Goal: Transaction & Acquisition: Purchase product/service

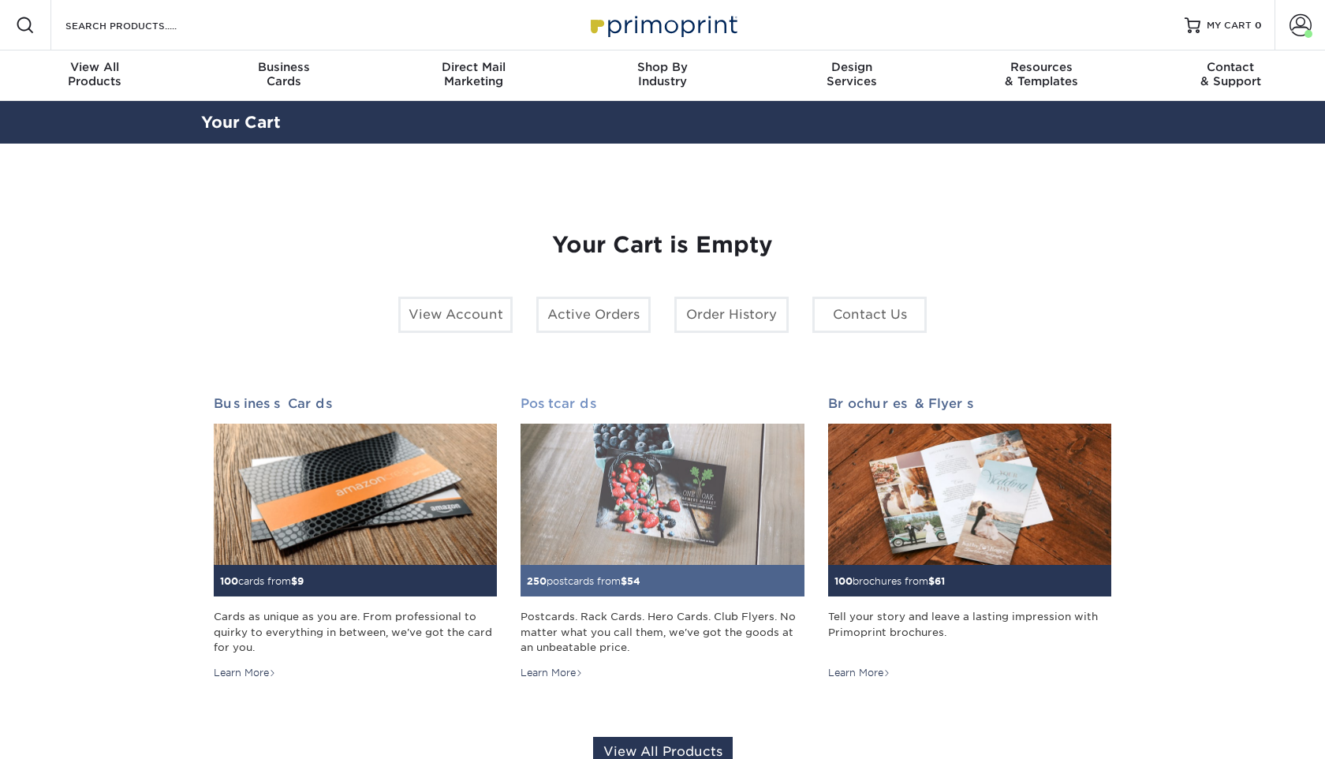
click at [670, 503] on img at bounding box center [661, 494] width 283 height 142
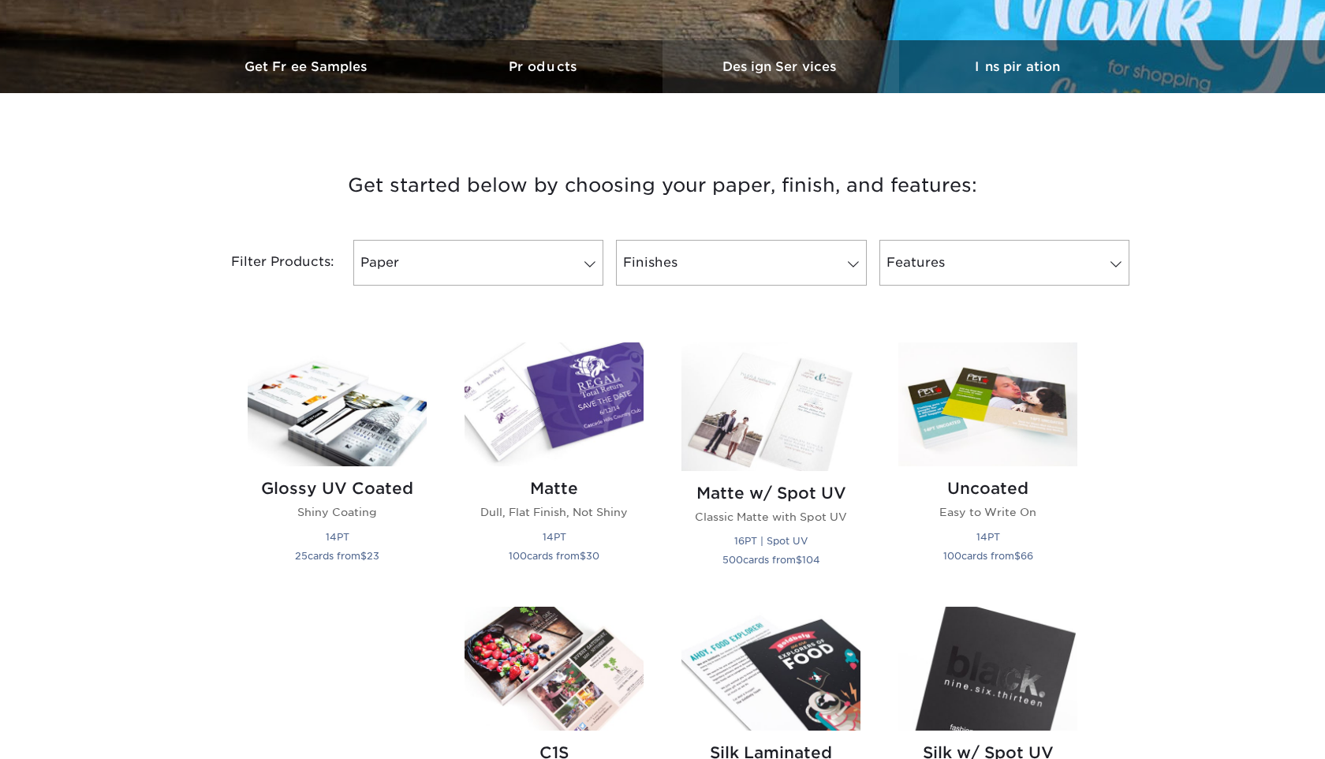
scroll to position [462, 0]
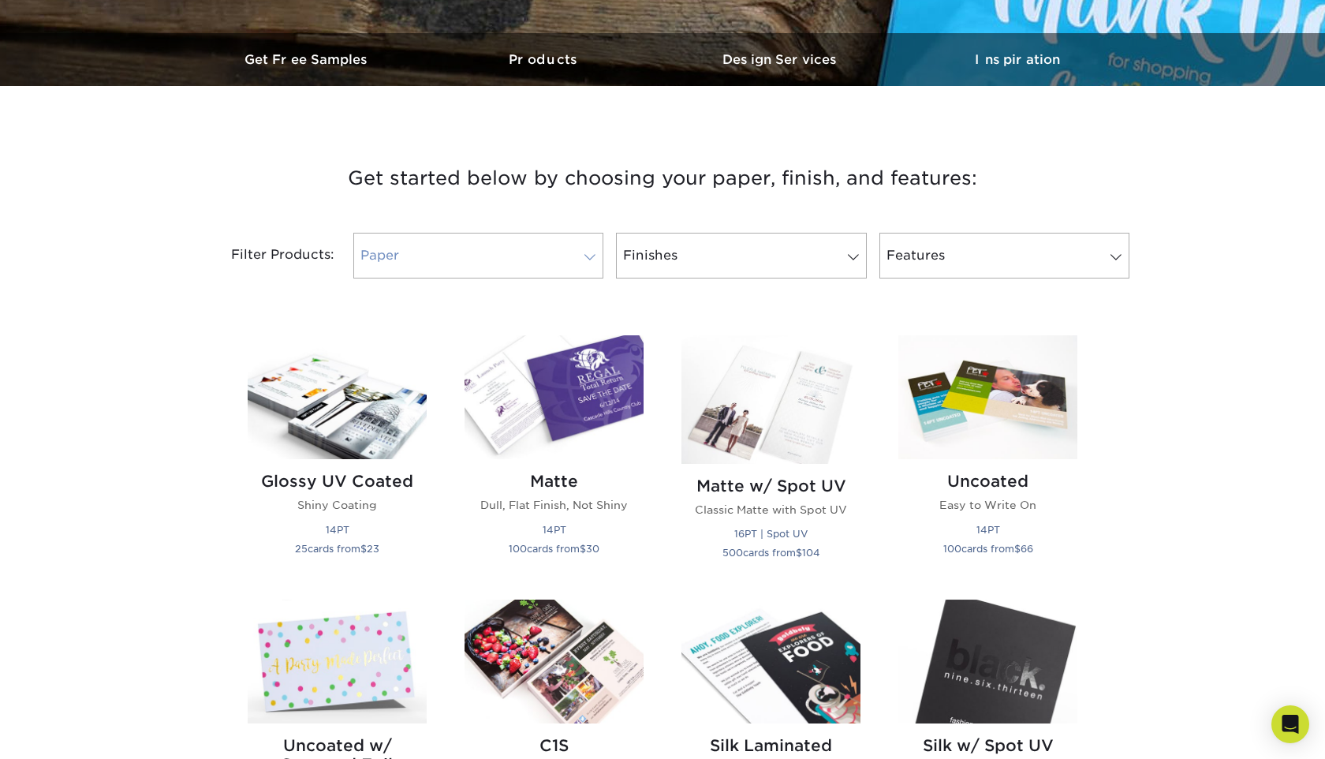
click at [595, 253] on span at bounding box center [590, 257] width 22 height 13
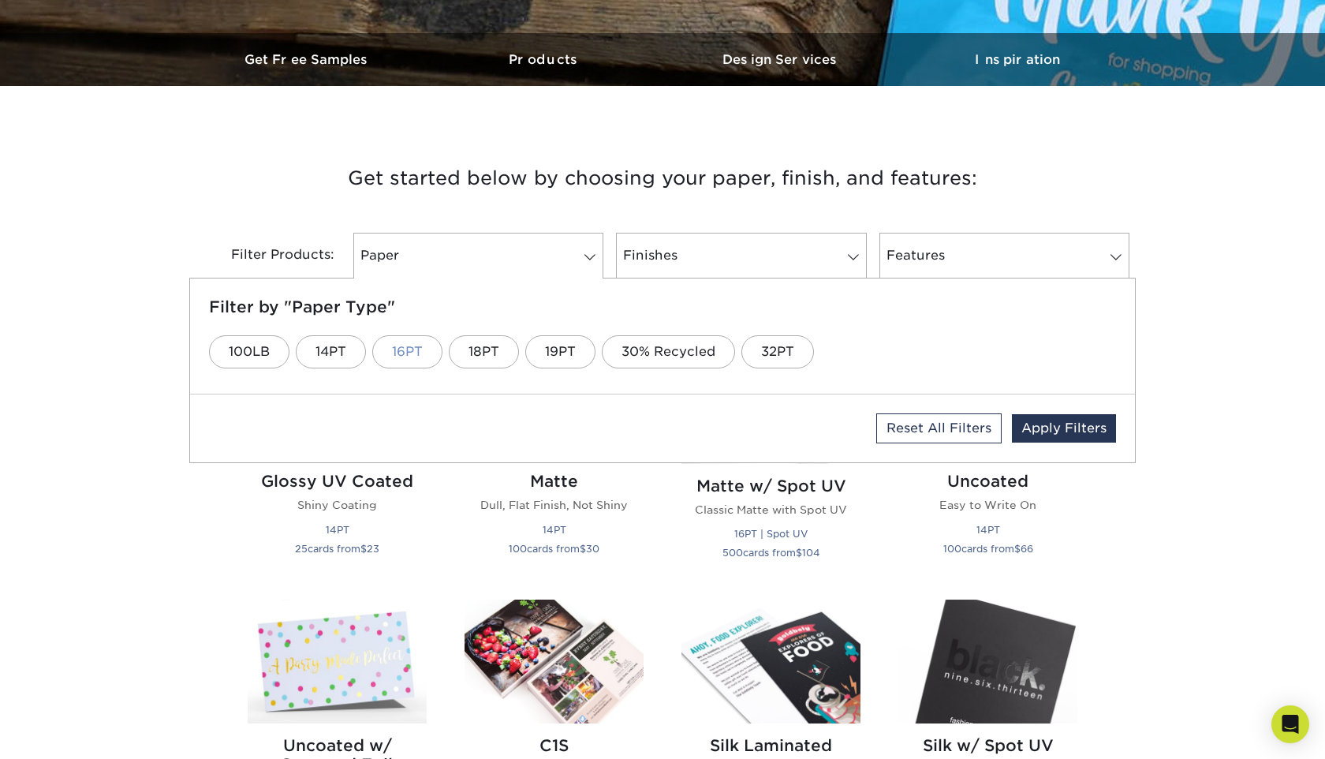
click at [413, 361] on link "16PT" at bounding box center [407, 351] width 70 height 33
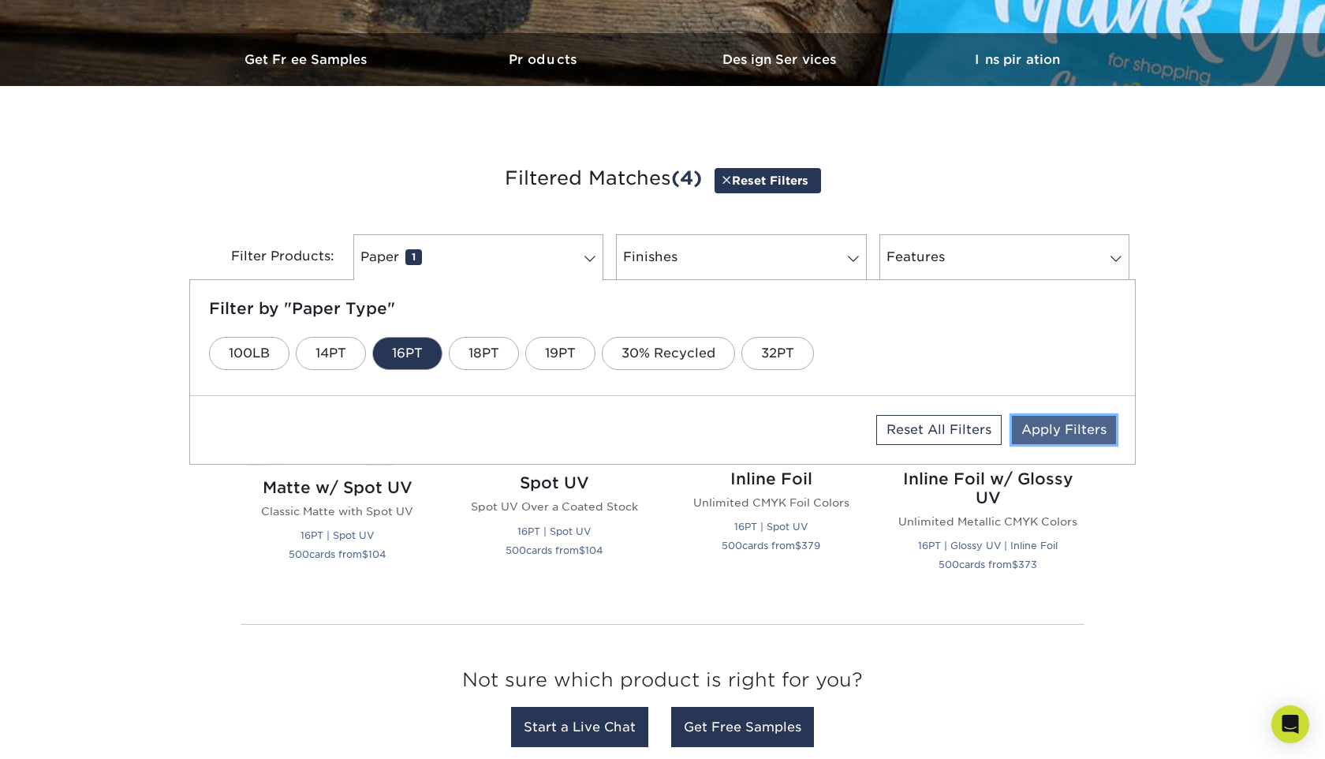
click at [1072, 432] on link "Apply Filters" at bounding box center [1064, 430] width 104 height 28
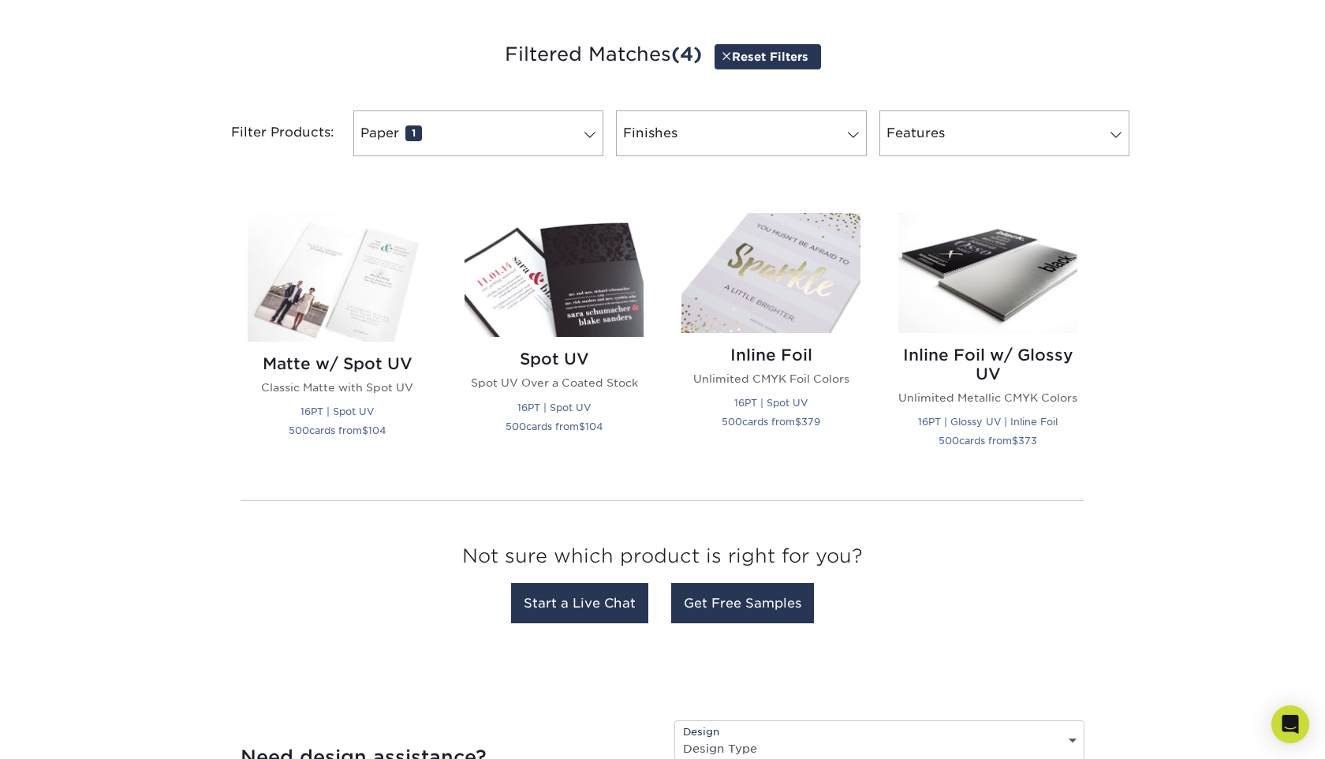
scroll to position [584, 0]
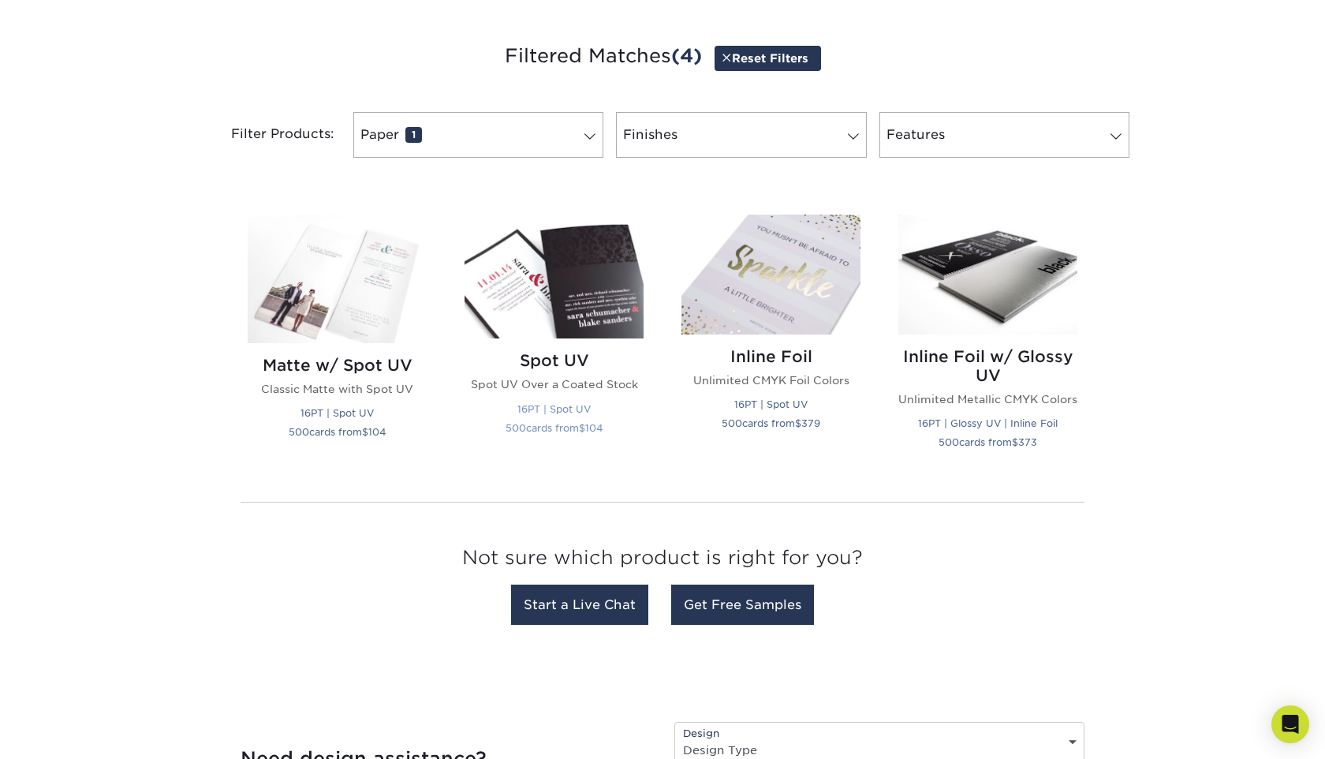
click at [572, 302] on img at bounding box center [553, 276] width 179 height 124
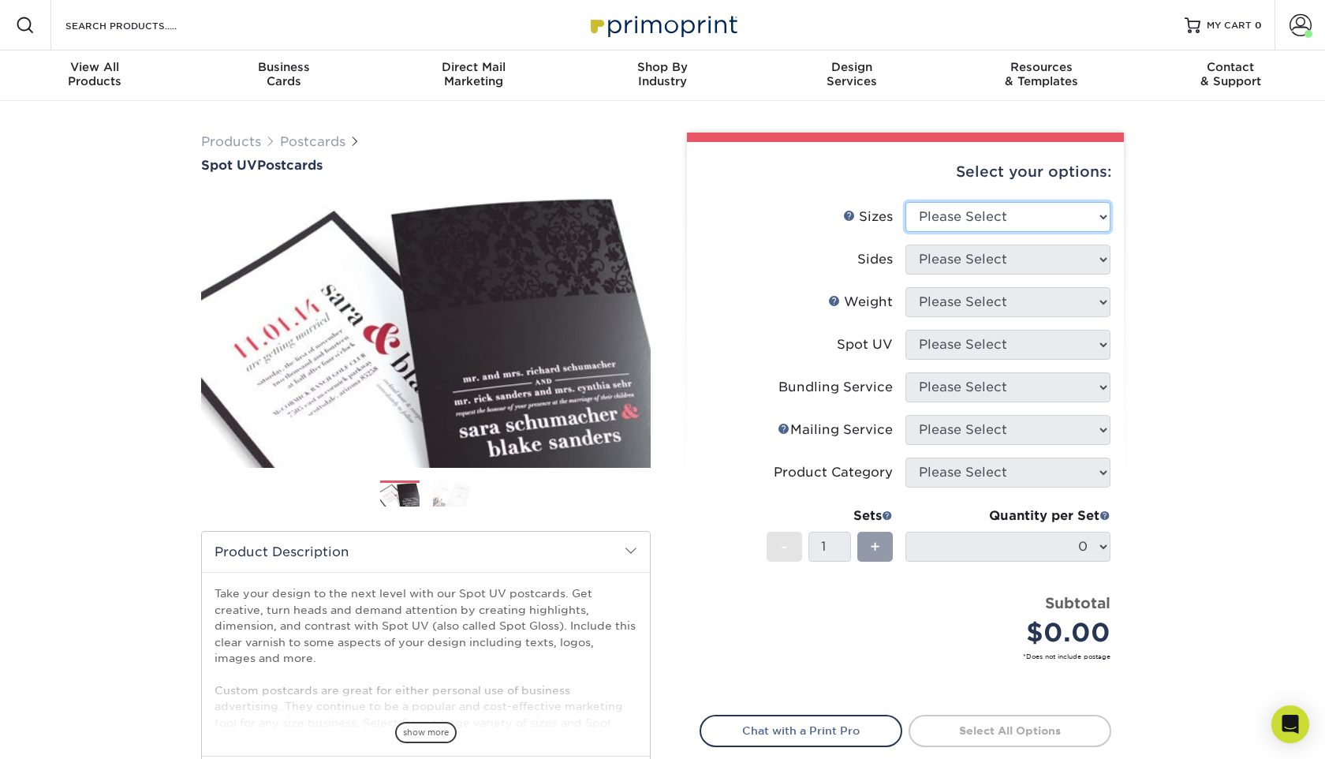
click at [982, 214] on select "Please Select 1.5" x 7" 2" x 6" 2" x 8" 2.12" x 5.5" 2.75" x 4.25" 2.75" x 8.5"…" at bounding box center [1007, 217] width 205 height 30
click at [474, 72] on span "Direct Mail" at bounding box center [472, 67] width 189 height 14
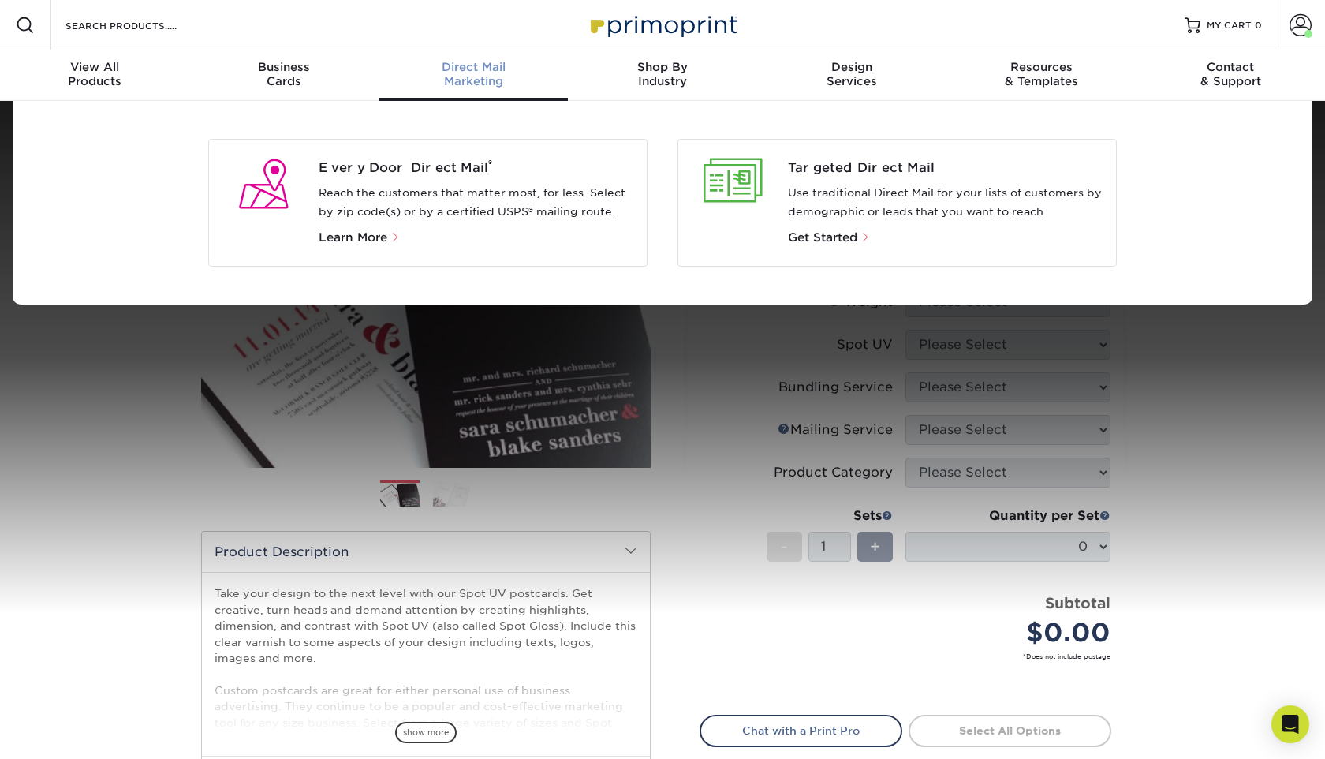
click at [475, 71] on span "Direct Mail" at bounding box center [472, 67] width 189 height 14
click at [763, 173] on div at bounding box center [733, 180] width 84 height 44
click at [836, 244] on p "Get Started" at bounding box center [946, 237] width 316 height 19
click at [836, 235] on span "Get Started" at bounding box center [822, 237] width 69 height 14
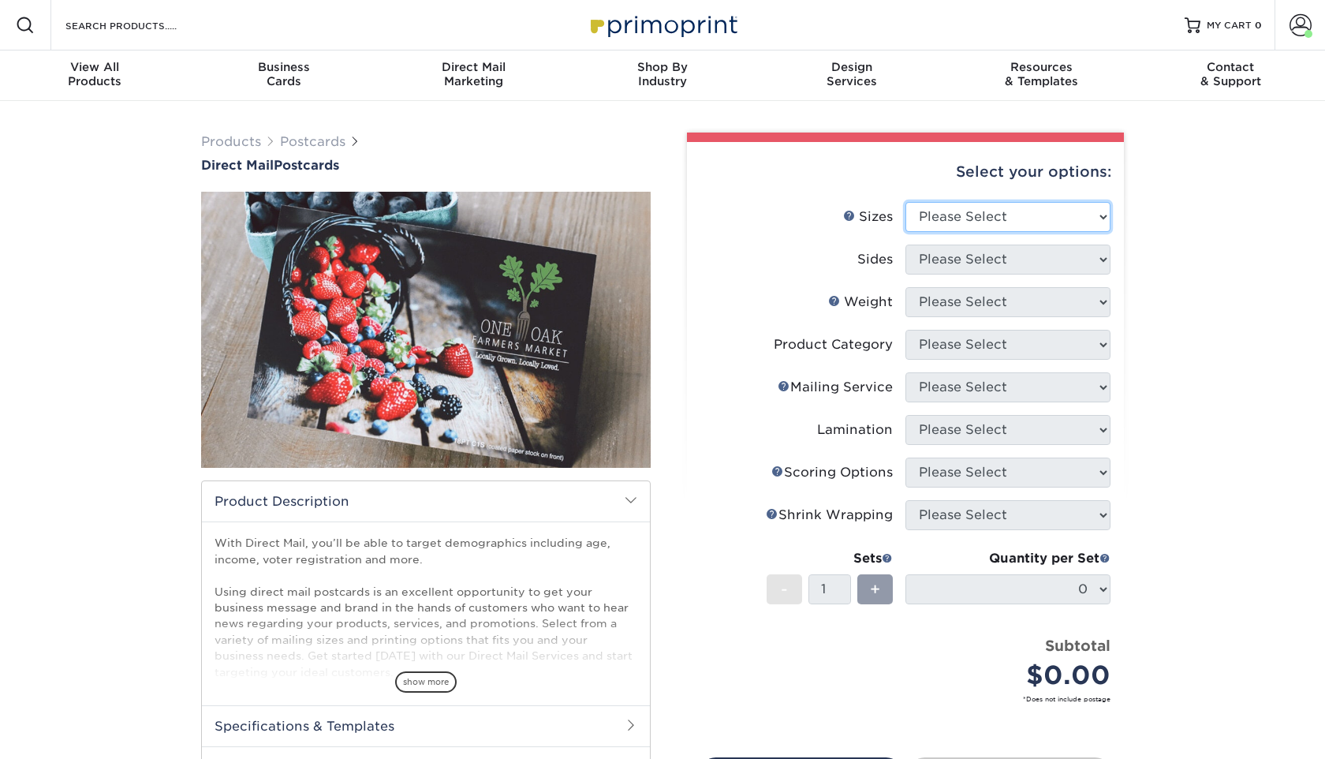
click at [975, 213] on select "Please Select 1.5" x 7" 2" x 4" 2" x 6" 2" x 7" 2" x 8" 2.12" x 5.5" 2.12" x 5.…" at bounding box center [1007, 217] width 205 height 30
select select "6.00x9.00"
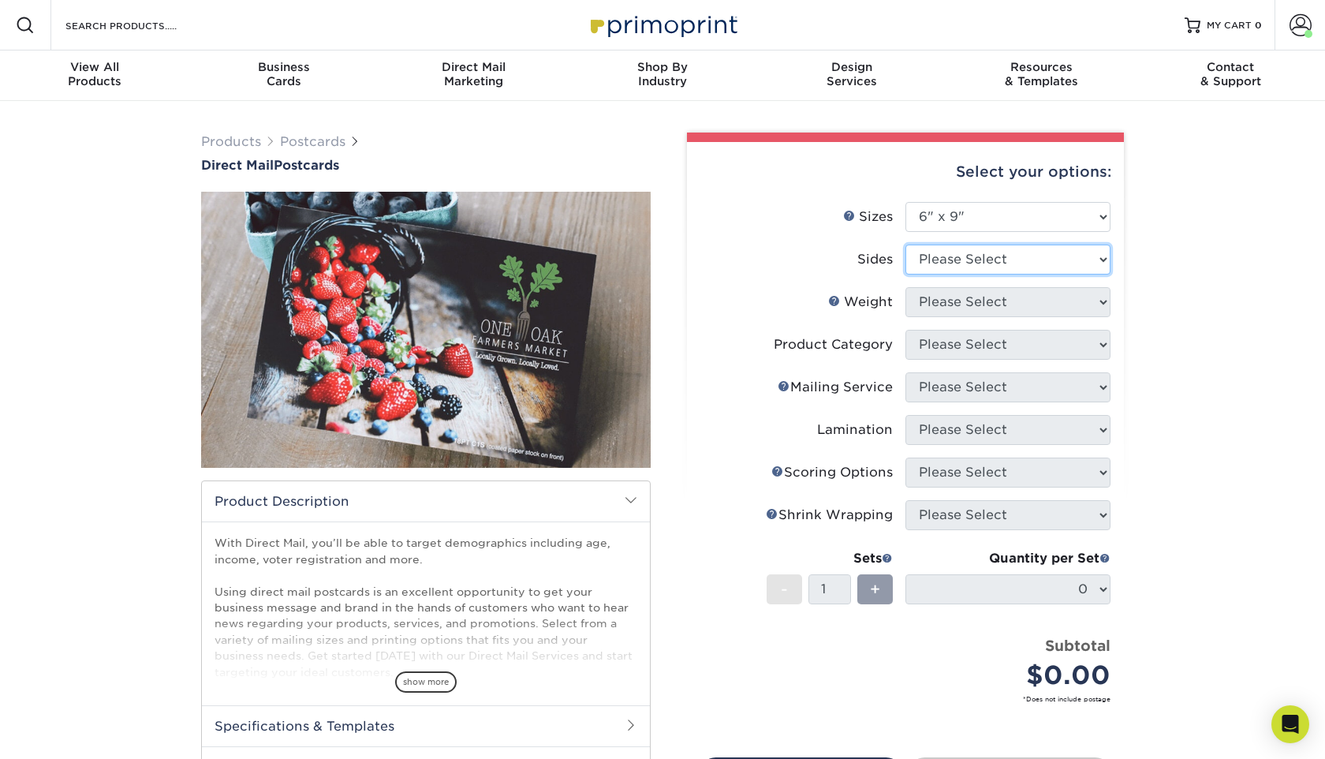
click at [983, 261] on select "Please Select Print Both Sides Print Front Only" at bounding box center [1007, 259] width 205 height 30
select select "13abbda7-1d64-4f25-8bb2-c179b224825d"
click at [975, 296] on select "Please Select 16PT 14PT 100LB 14PT Uncoated" at bounding box center [1007, 302] width 205 height 30
select select "16PT"
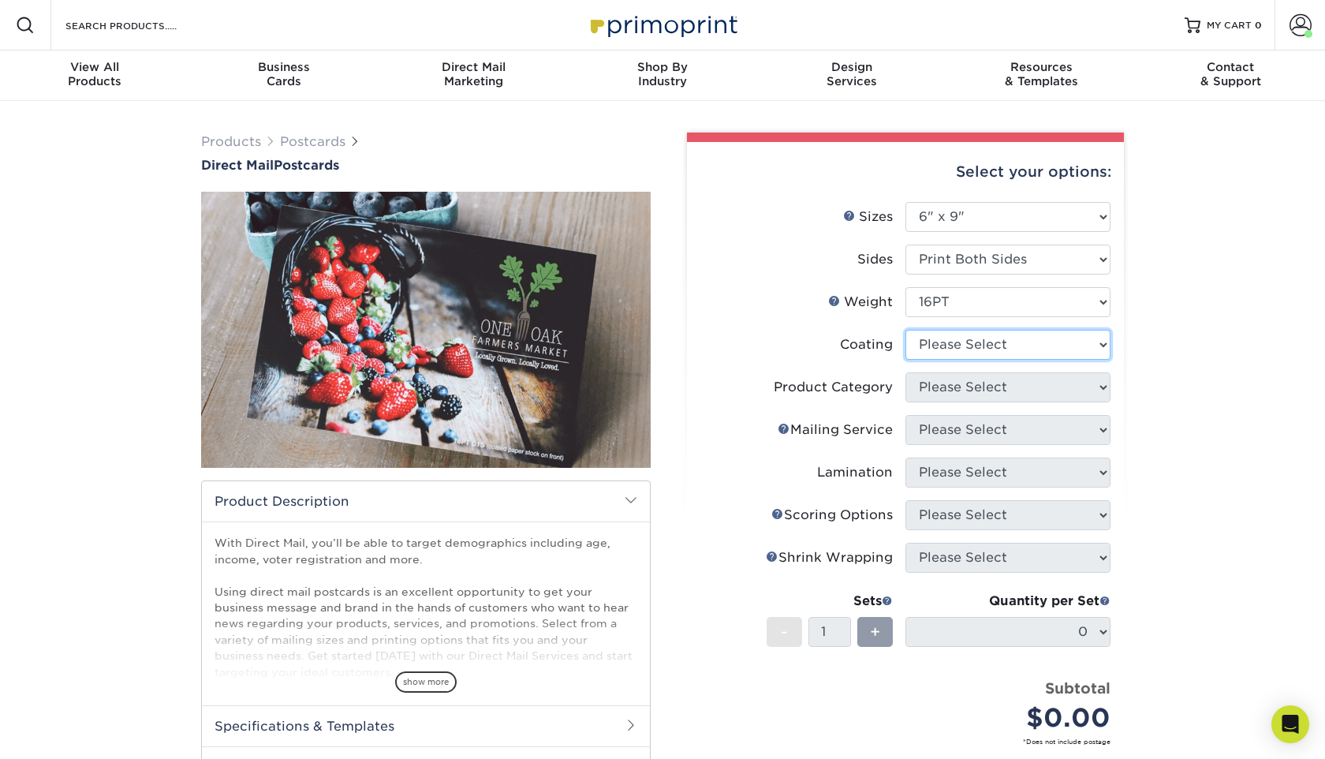
click at [958, 341] on select at bounding box center [1007, 345] width 205 height 30
select select "1e8116af-acfc-44b1-83dc-8181aa338834"
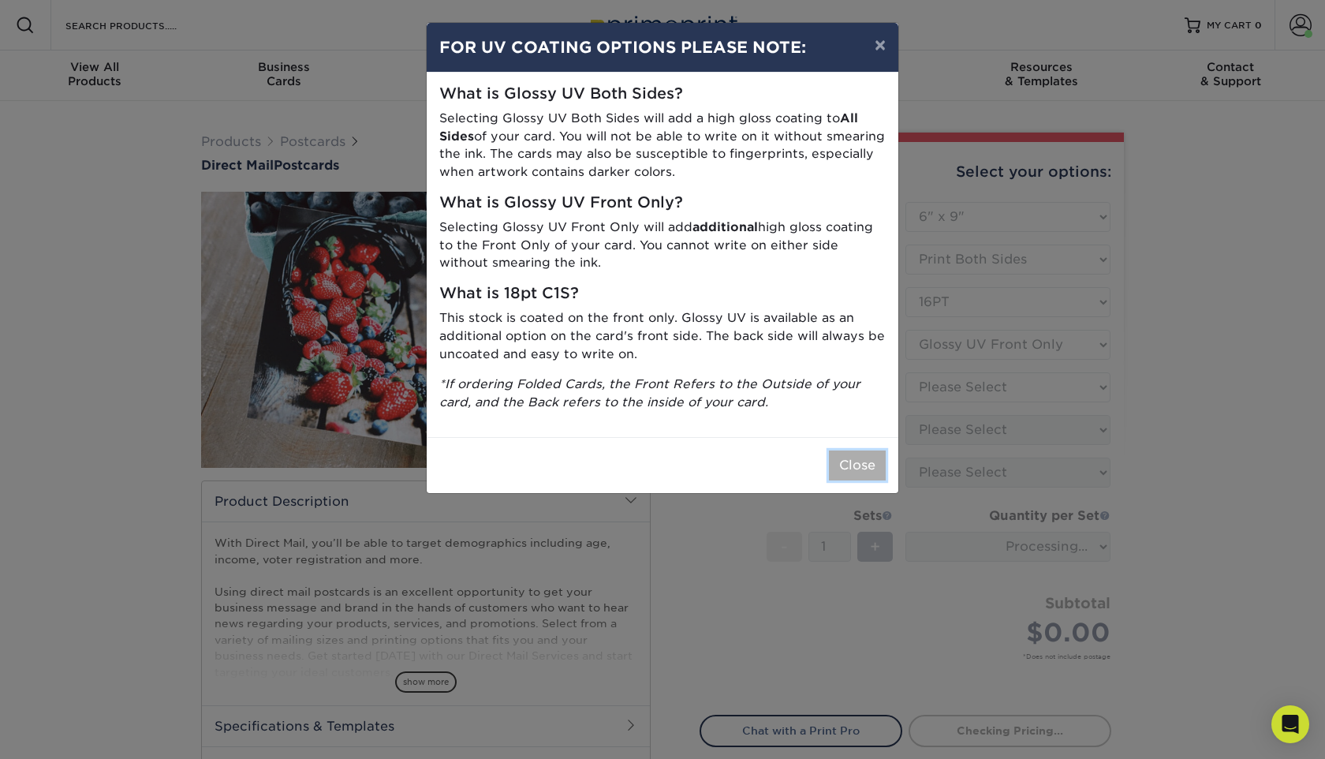
click at [849, 469] on button "Close" at bounding box center [857, 465] width 57 height 30
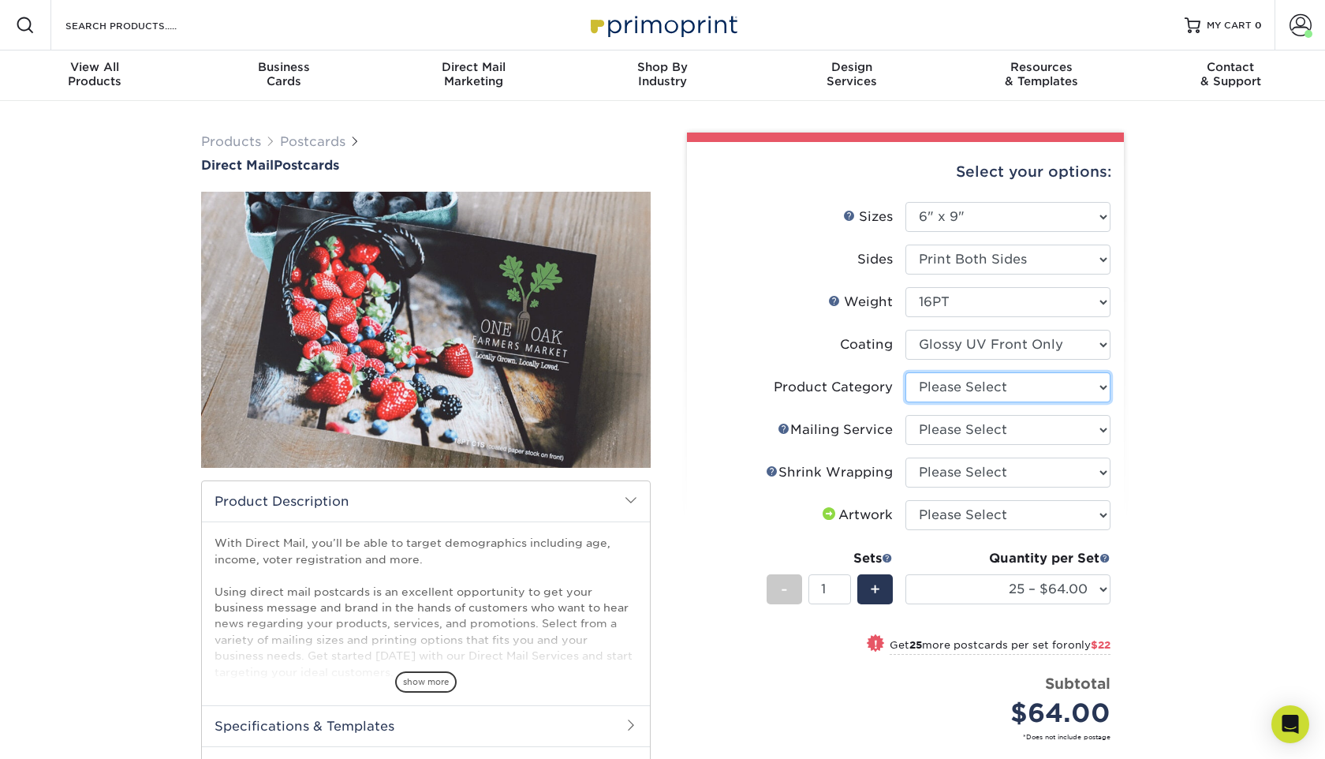
click at [1002, 382] on select "Please Select Postcards" at bounding box center [1007, 387] width 205 height 30
select select "9b7272e0-d6c8-4c3c-8e97-d3a1bcdab858"
click at [1003, 426] on select "Please Select No Direct Mailing Service No, I will mail/stamp/imprint Direct Ma…" at bounding box center [1007, 430] width 205 height 30
select select "934e270e-9523-48b9-93c7-78b0896e16a6"
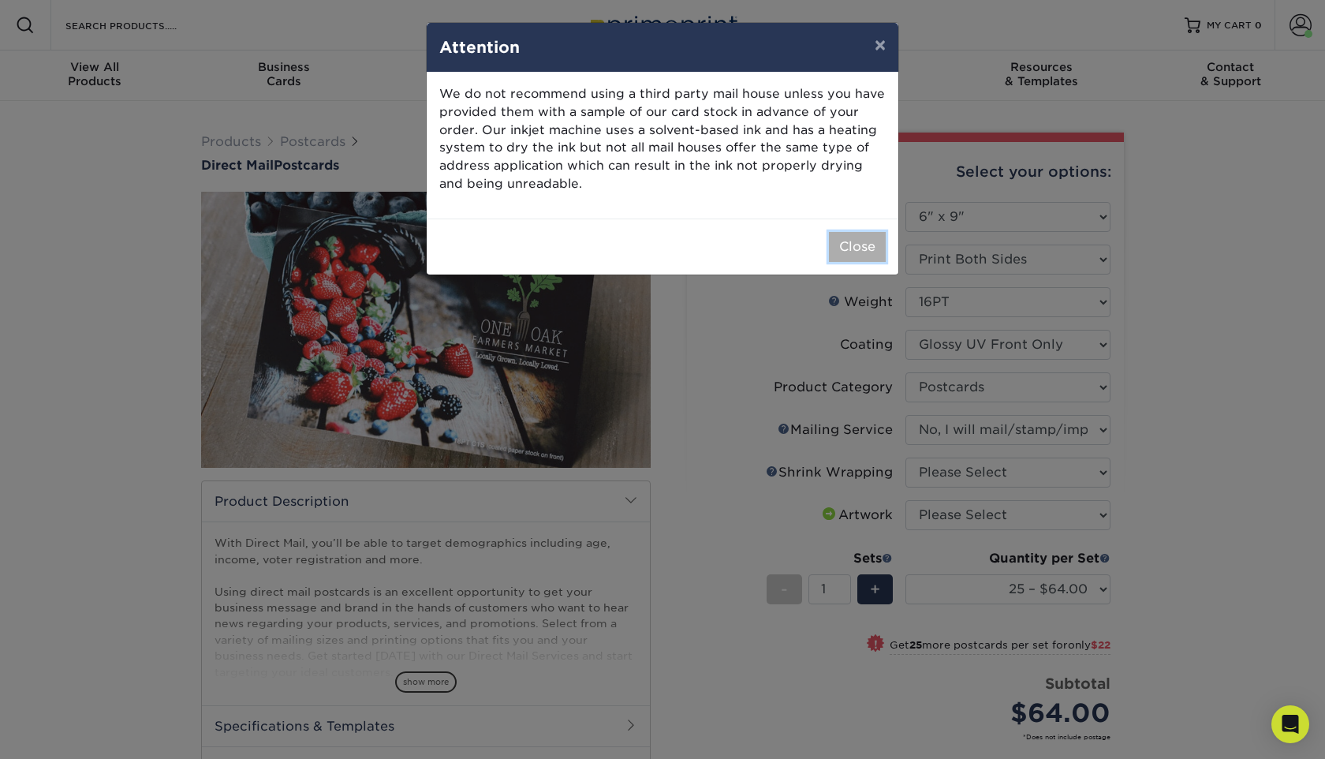
click at [859, 241] on button "Close" at bounding box center [857, 247] width 57 height 30
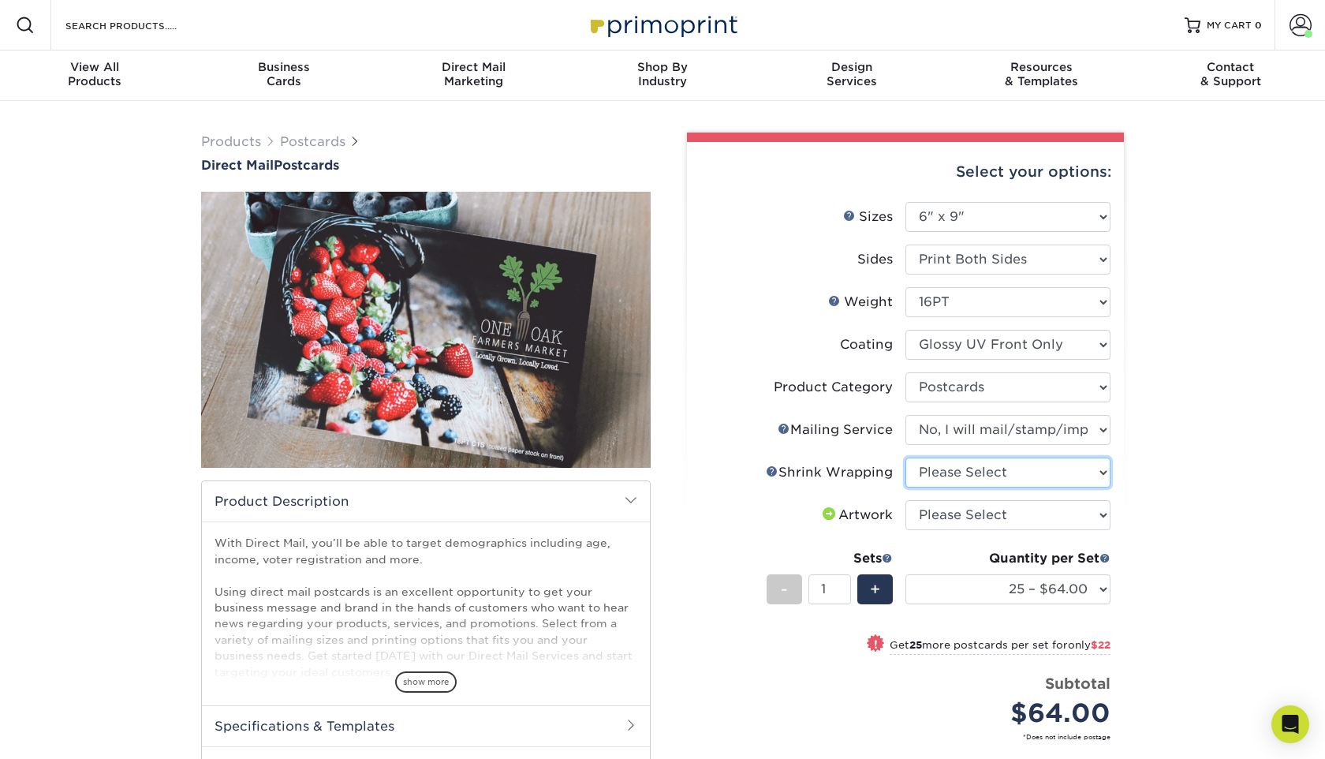
click at [981, 477] on select "Please Select No Shrink Wrapping Shrink Wrap 100 Per Package Shrink Wrap 50 Per…" at bounding box center [1007, 472] width 205 height 30
select select "eb9de9fe-80eb-4931-8869-fba0fd6c3181"
select select "500 – $286.50"
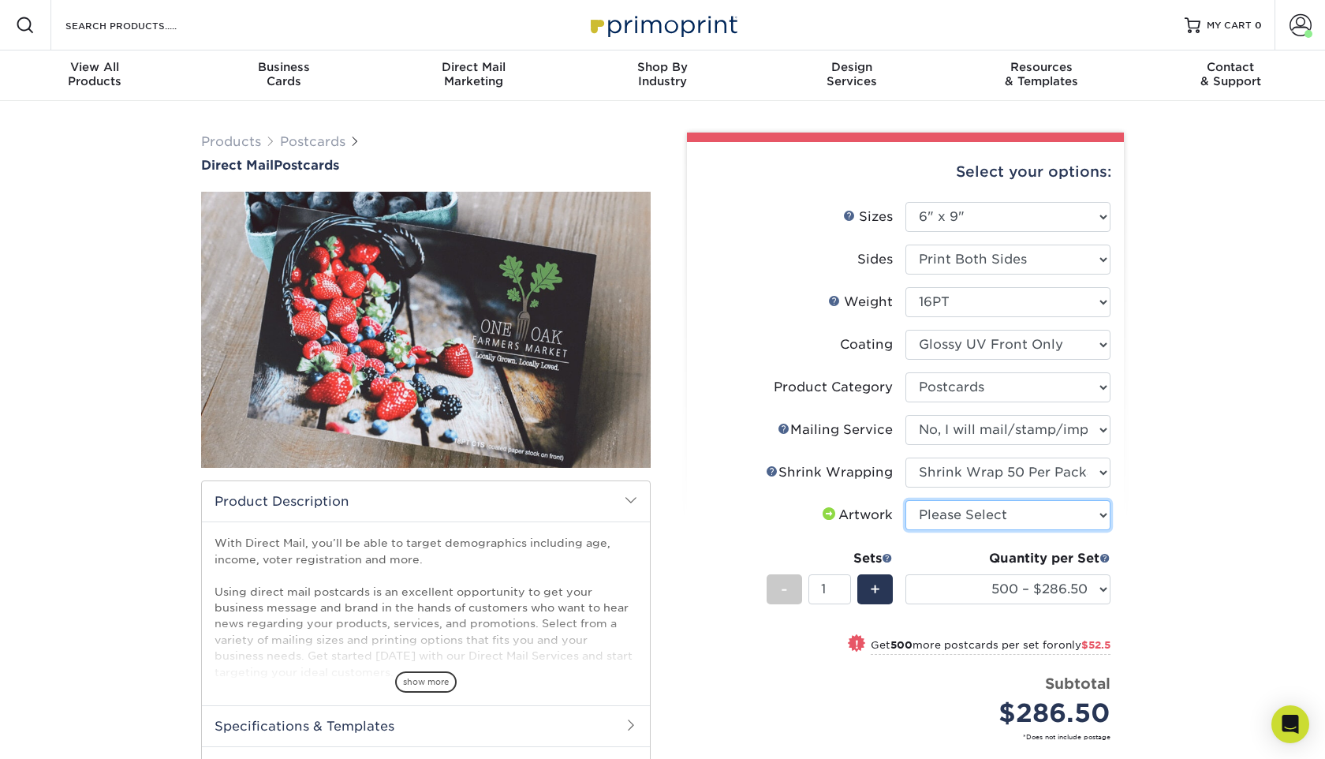
click at [1023, 522] on select "Please Select I will upload files I need a design - $150" at bounding box center [1007, 515] width 205 height 30
select select "upload"
click at [870, 591] on span "+" at bounding box center [875, 589] width 10 height 24
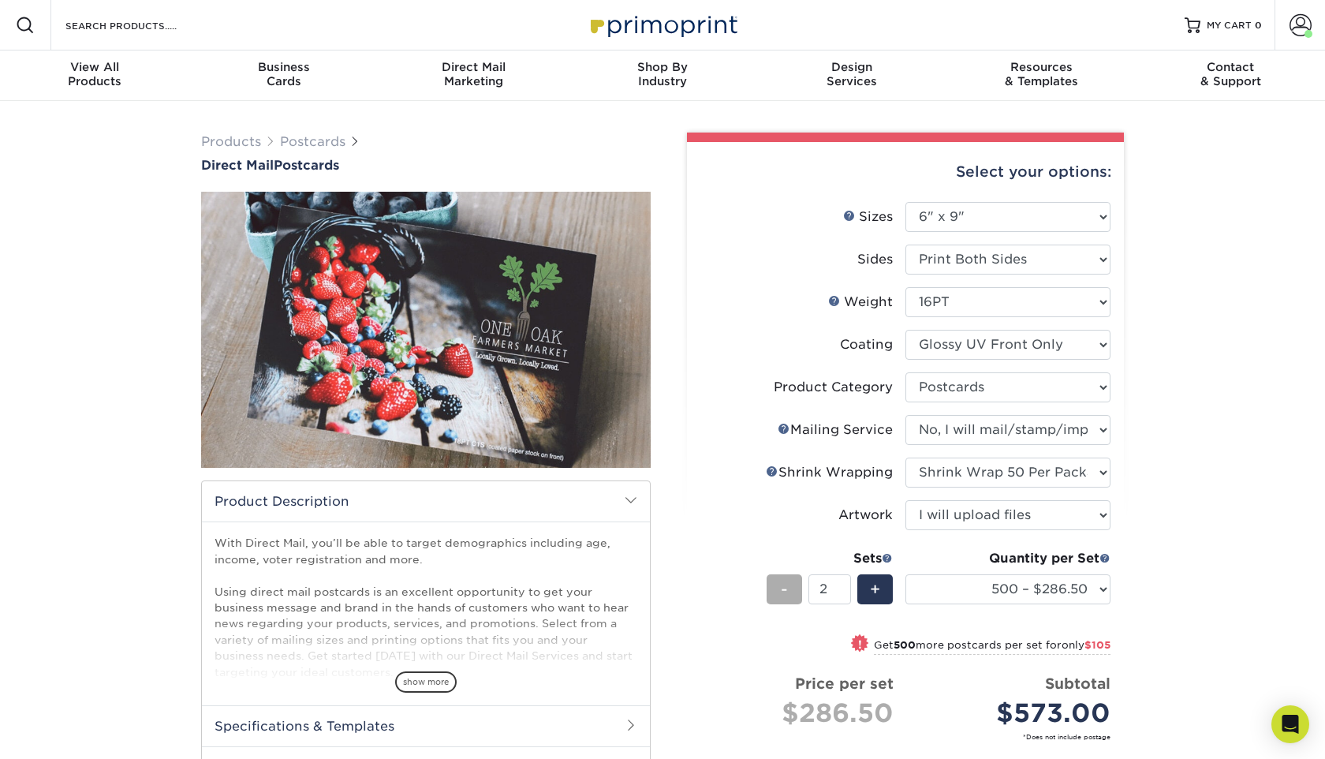
click at [778, 591] on div "-" at bounding box center [783, 589] width 35 height 30
type input "1"
click at [1092, 586] on select "25 – $64.00 50 – $86.00 75 – $100.00 100 – $133.00 250 – $224.00 500 – $286.50 …" at bounding box center [1007, 589] width 205 height 30
select select "7500 – $1374.50"
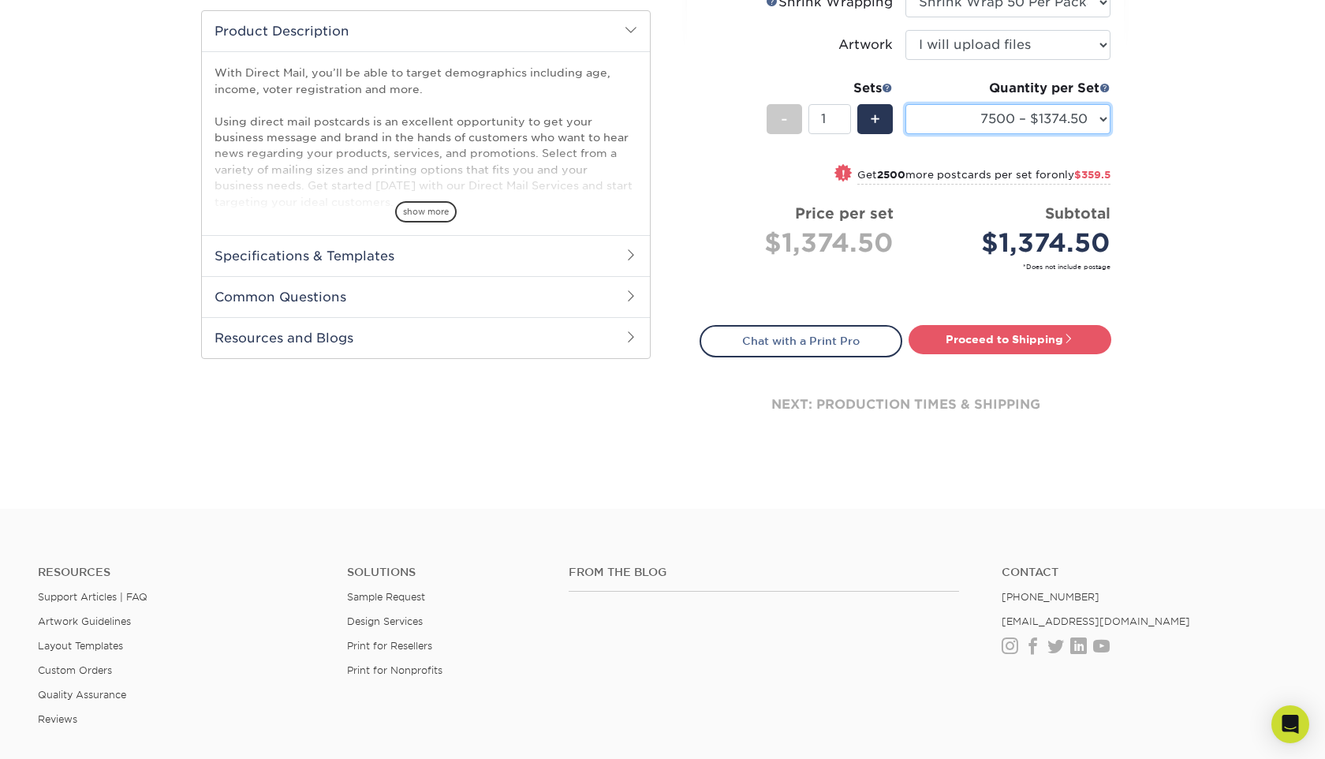
scroll to position [423, 0]
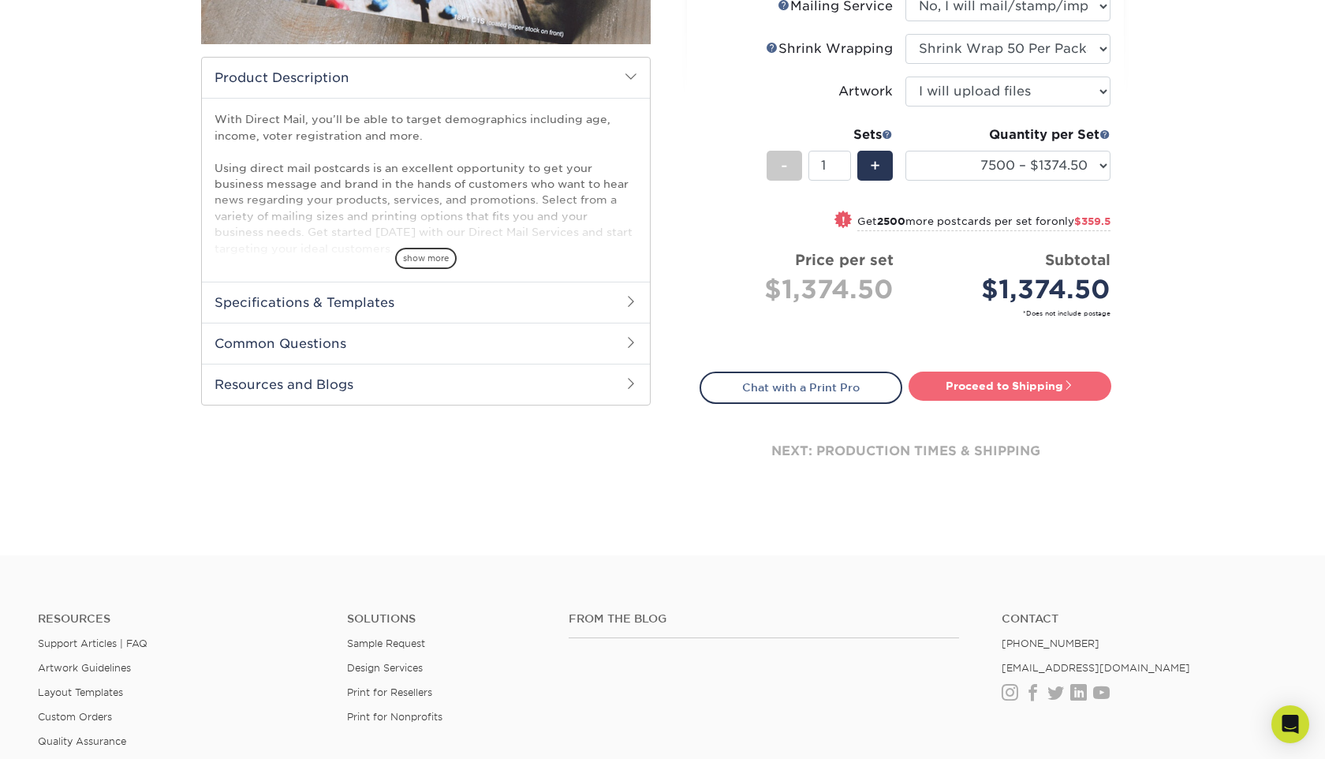
click at [1021, 393] on link "Proceed to Shipping" at bounding box center [1009, 385] width 203 height 28
type input "Set 1"
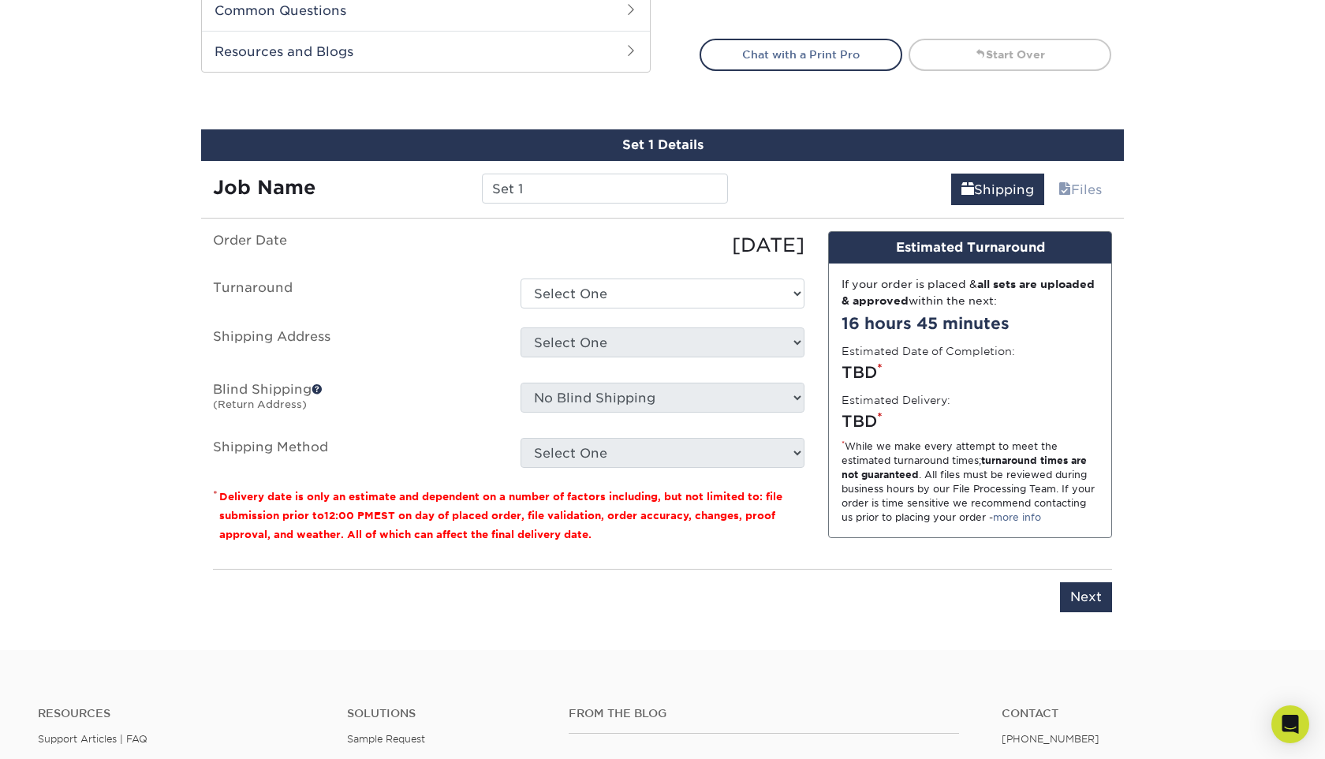
scroll to position [750, 0]
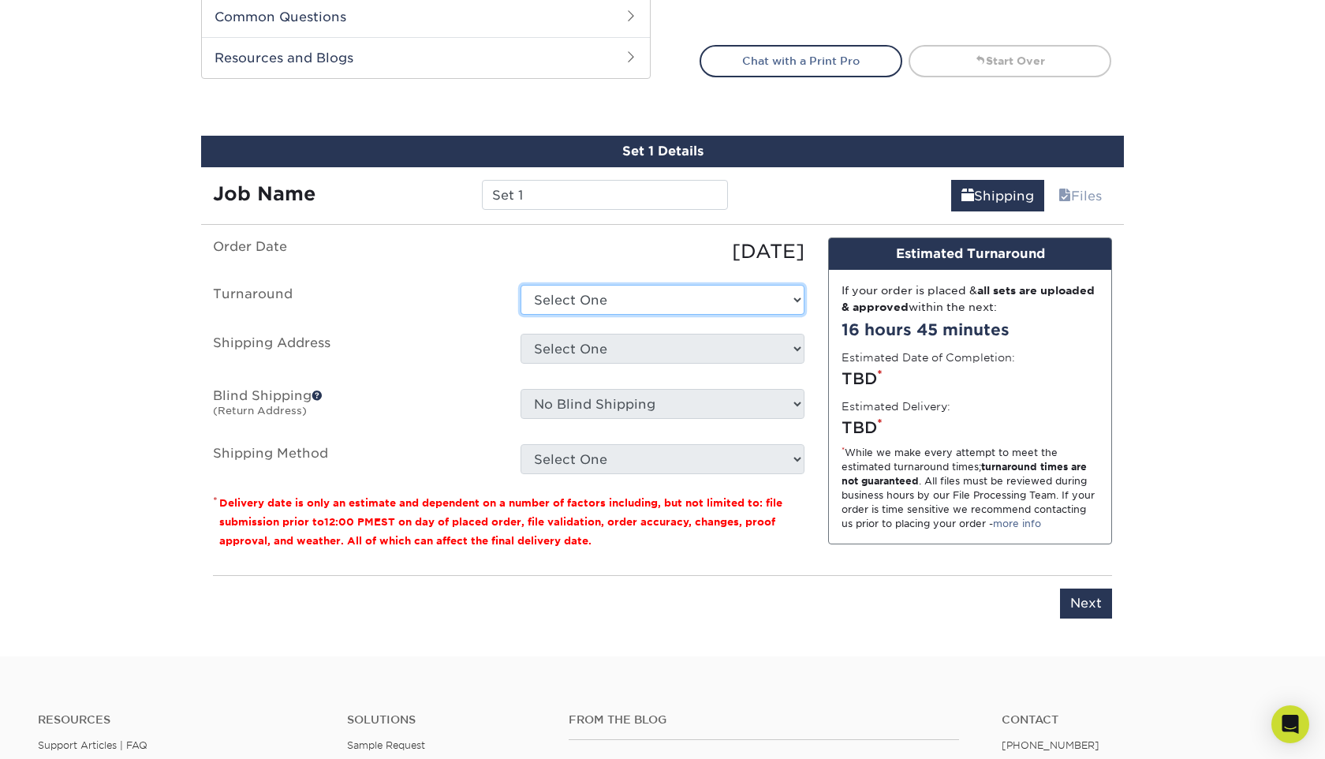
click at [640, 296] on select "Select One 2-4 Business Days 2 Day Next Business Day" at bounding box center [662, 300] width 284 height 30
select select "606b283d-b549-42cf-8dd7-12a724464dbb"
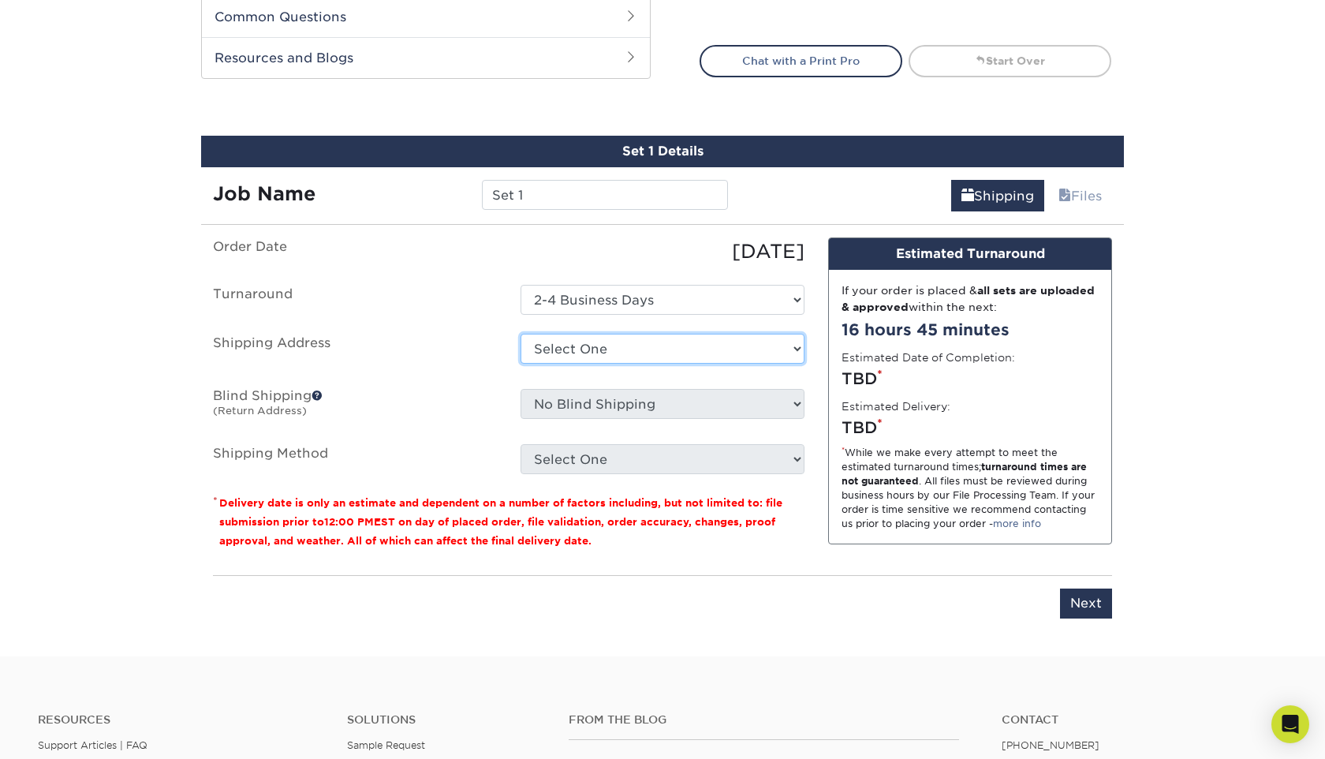
click at [644, 342] on select "Select One Hanadental + Add New Address" at bounding box center [662, 349] width 284 height 30
select select "285288"
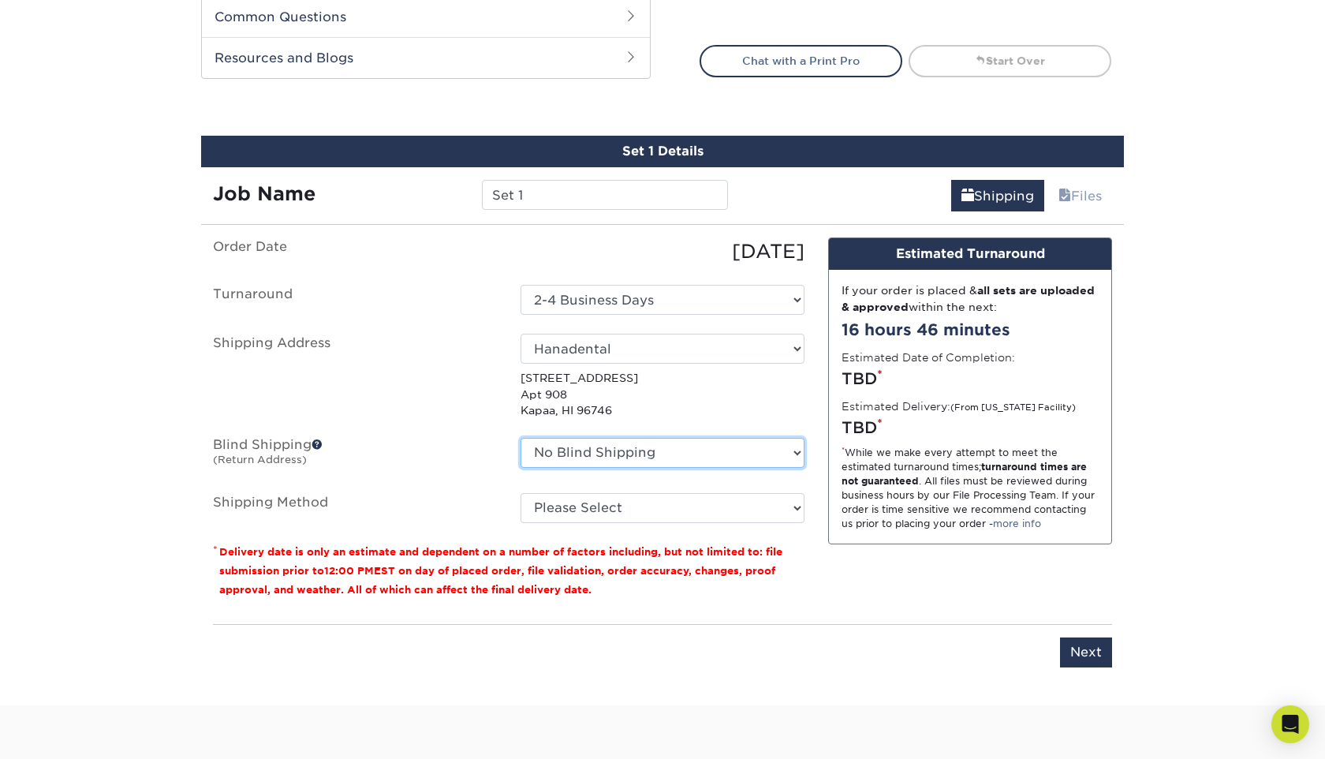
click at [647, 448] on select "No Blind Shipping Hanadental + Add New Address" at bounding box center [662, 453] width 284 height 30
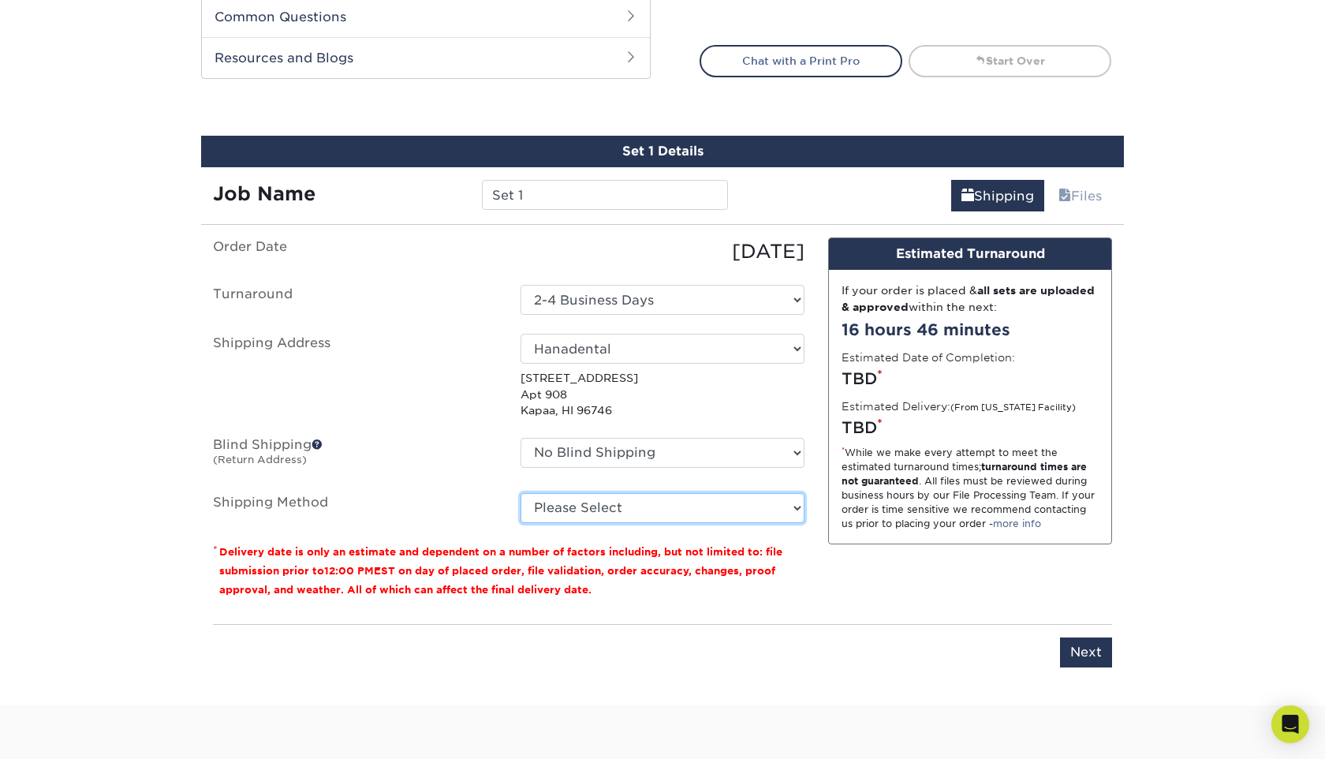
click at [635, 516] on select "Please Select Ground Shipping (+$1,172.42) 2 Day Air Shipping (+$1,231.98) Next…" at bounding box center [662, 508] width 284 height 30
select select "02"
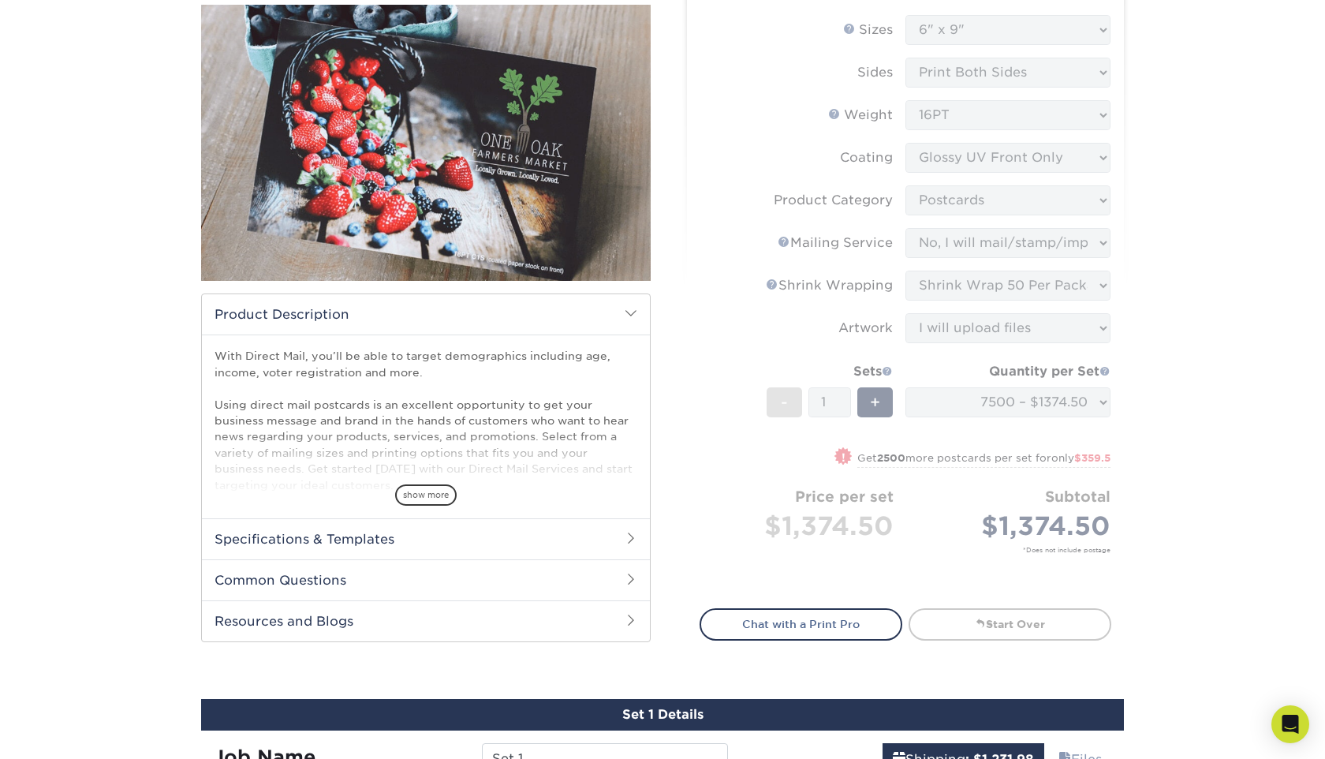
scroll to position [176, 0]
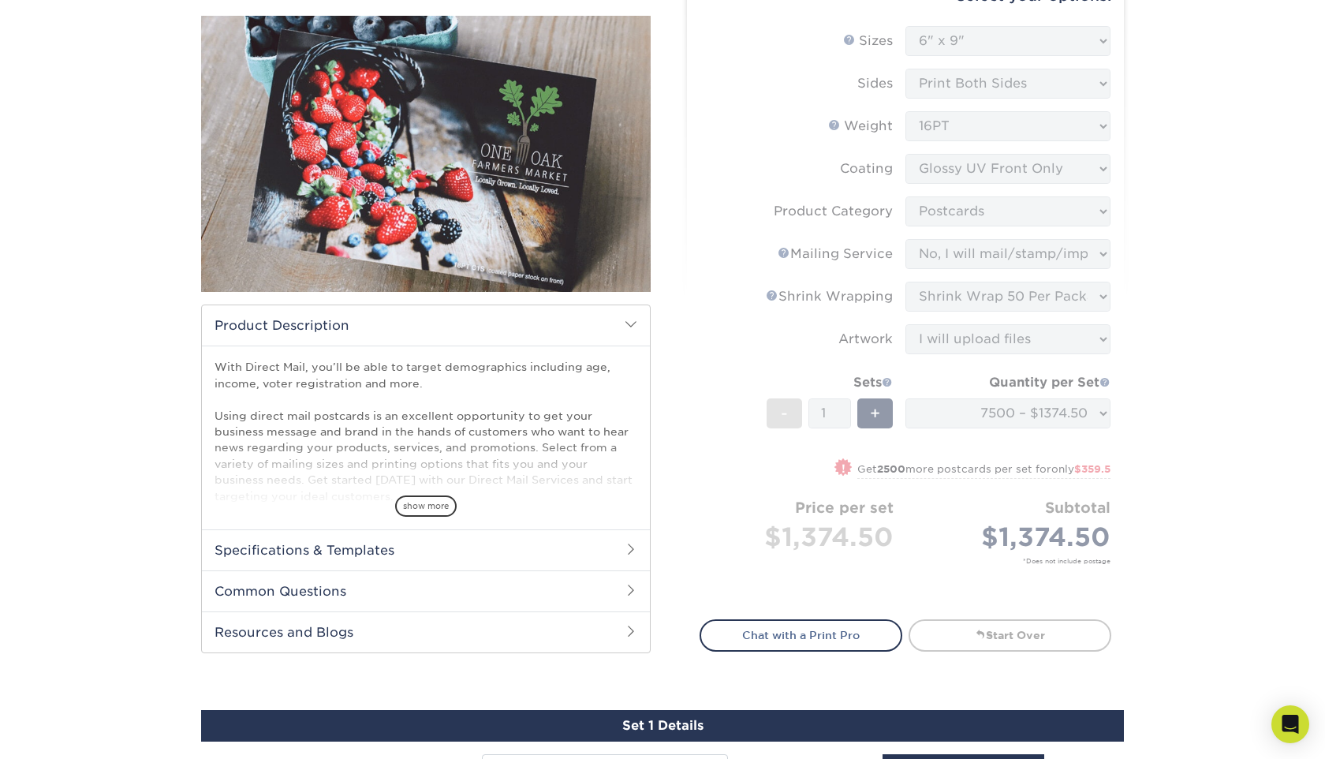
click at [907, 453] on form "Sizes Help Sizes Please Select 1.5" x 7" 2" x 4" 2" x 6" 2" x 7" 2" x 8" 2.12" …" at bounding box center [905, 313] width 412 height 575
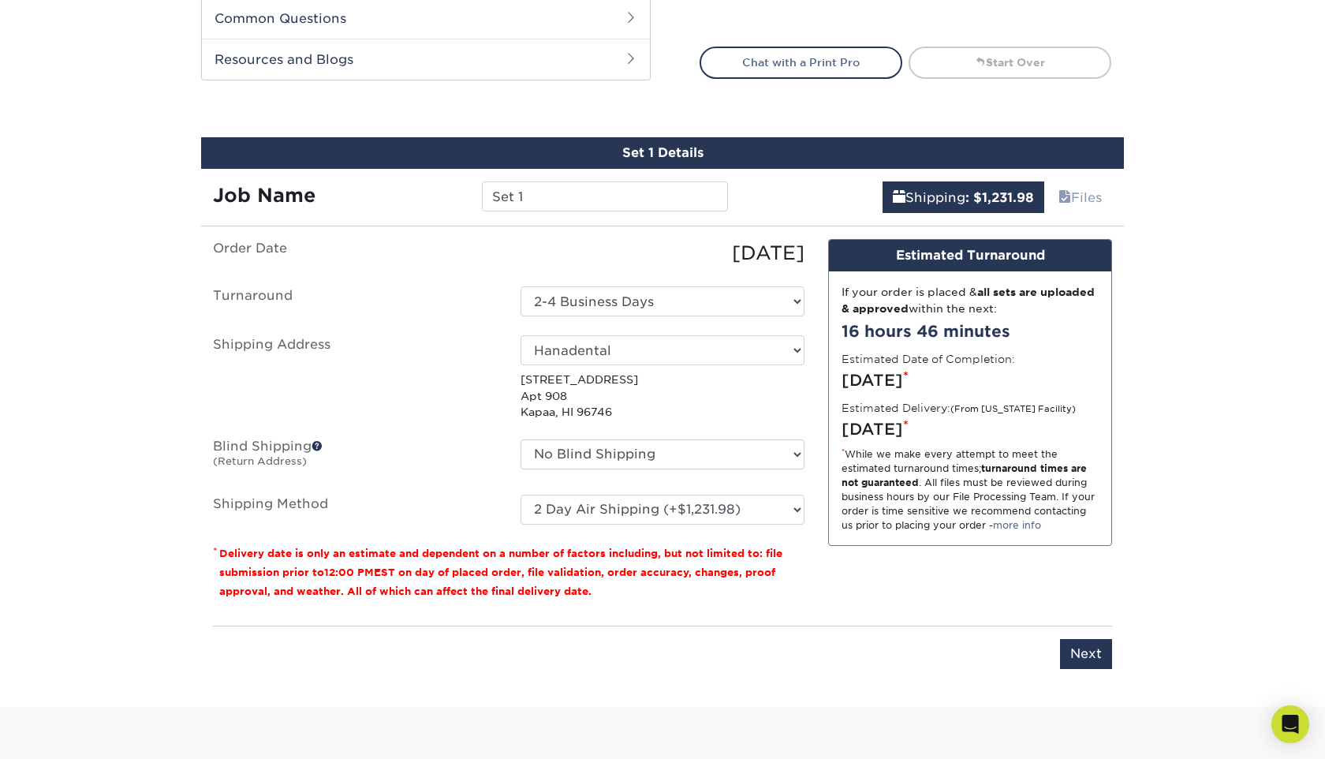
scroll to position [773, 0]
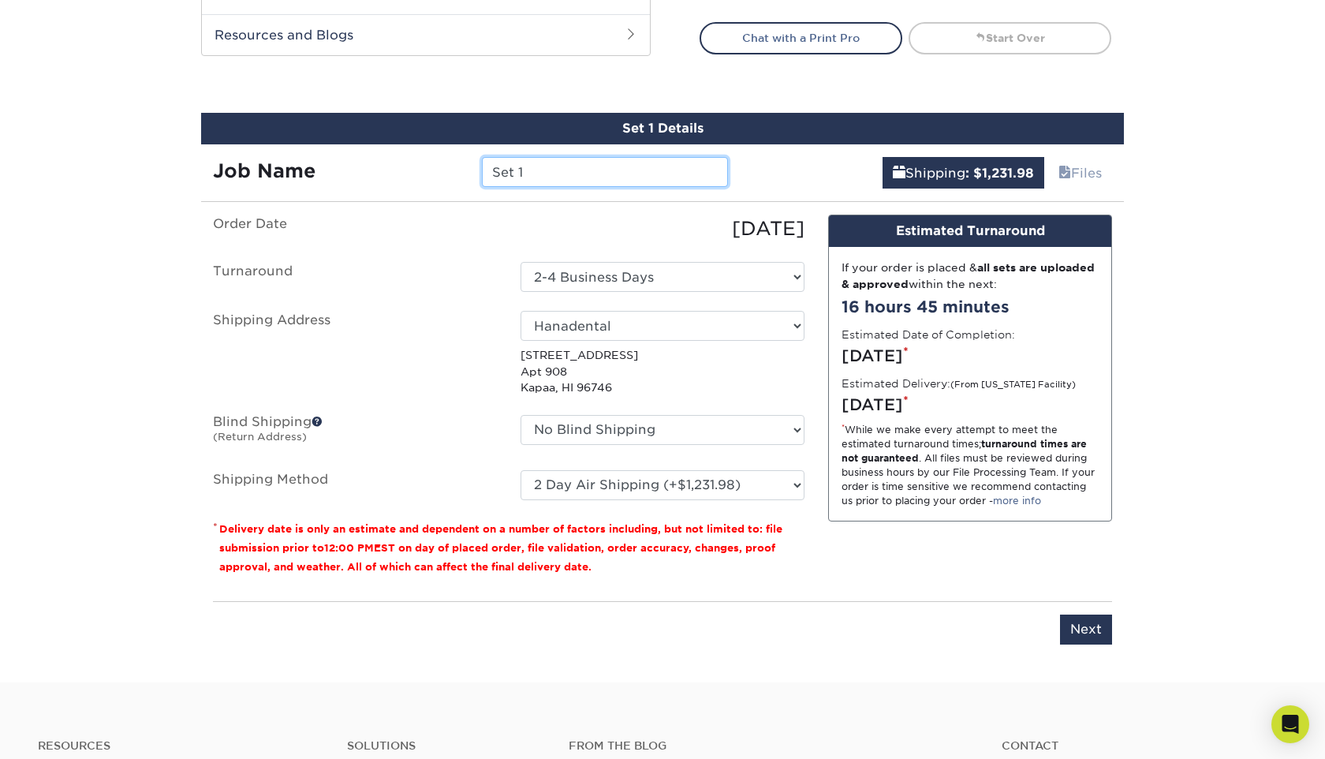
click at [545, 180] on input "Set 1" at bounding box center [604, 172] width 245 height 30
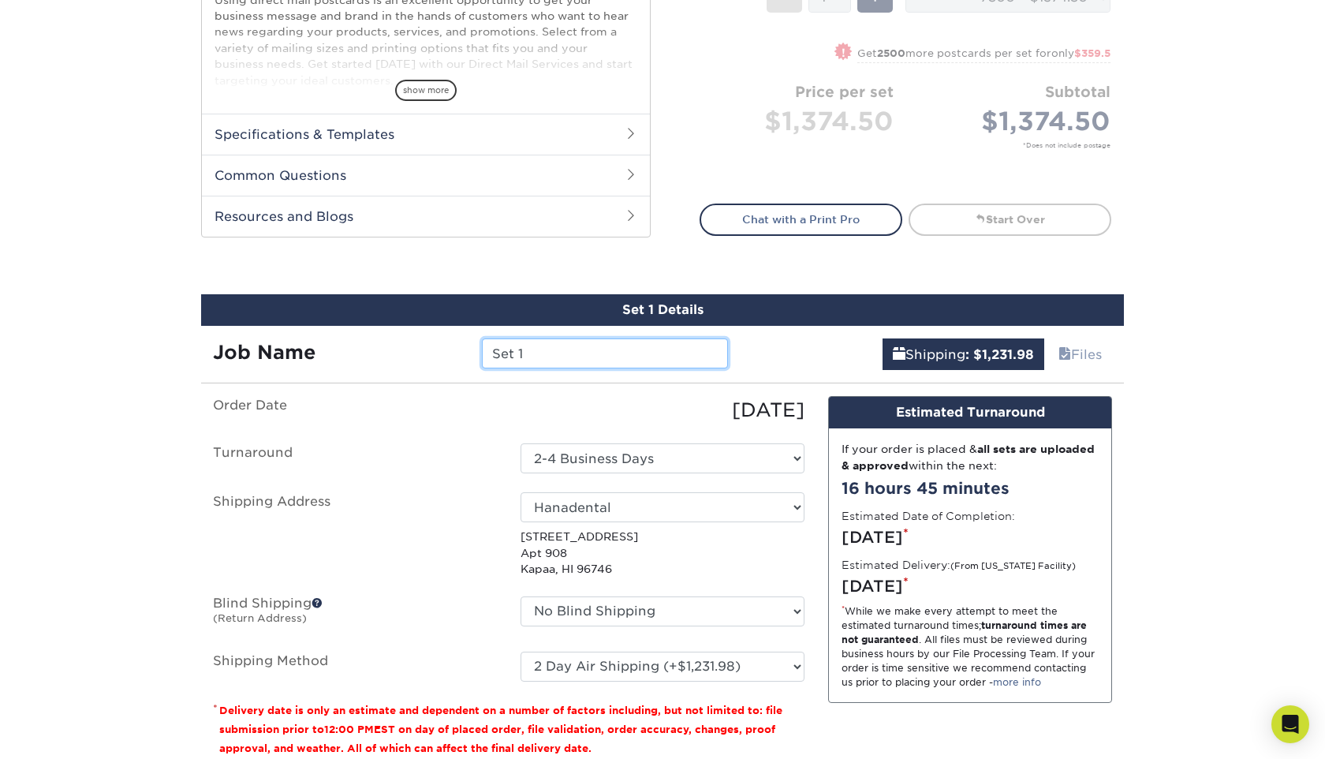
scroll to position [479, 0]
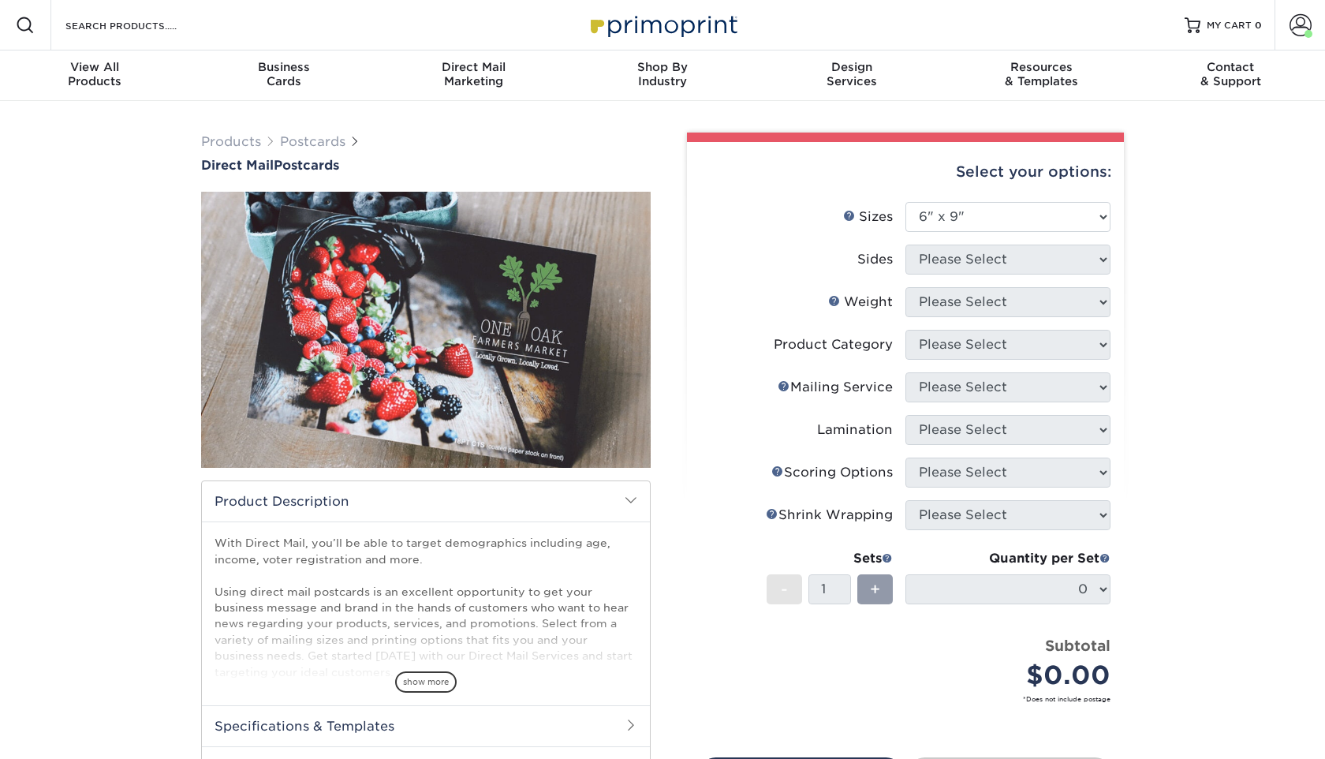
select select "6.00x9.00"
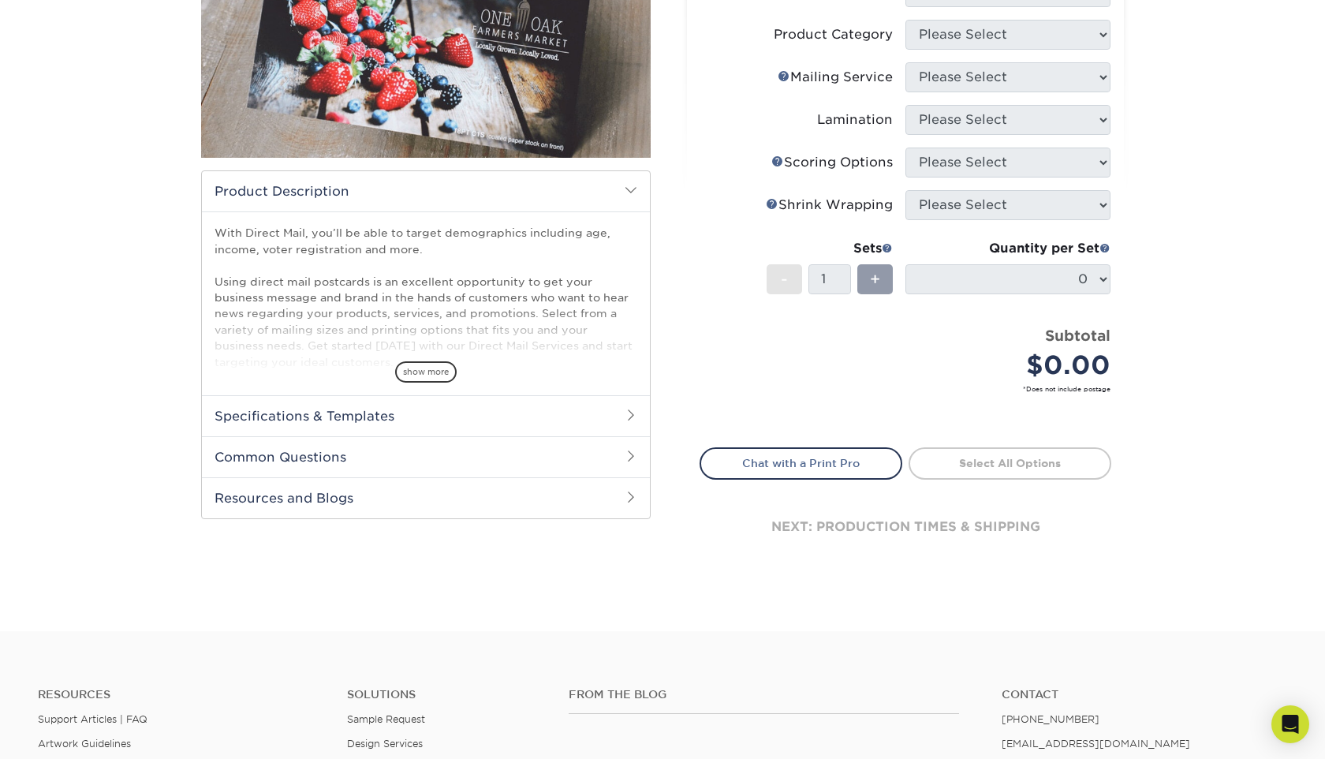
scroll to position [168, 0]
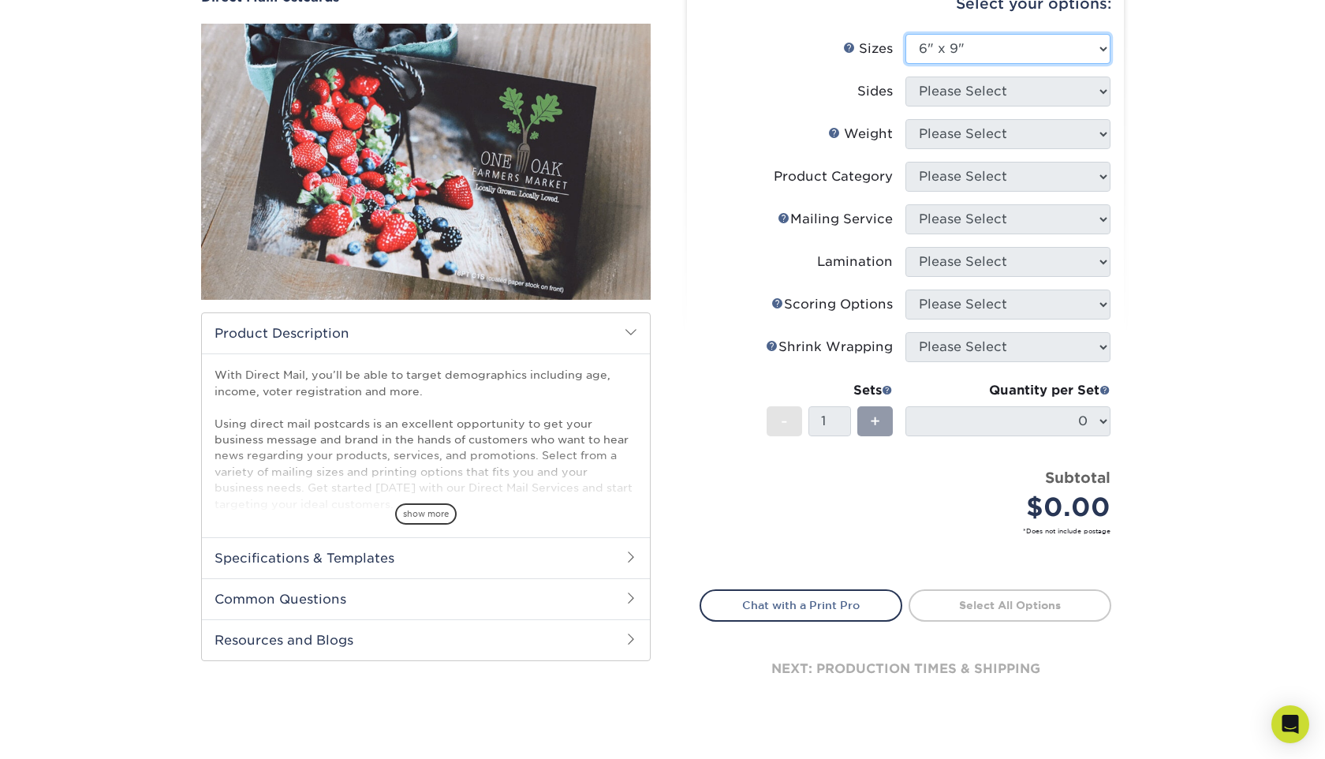
click at [1053, 54] on select "Please Select 1.5" x 7" 2" x 4" 2" x 6" 2" x 7" 2" x 8" 2.12" x 5.5" 2.12" x 5.…" at bounding box center [1007, 49] width 205 height 30
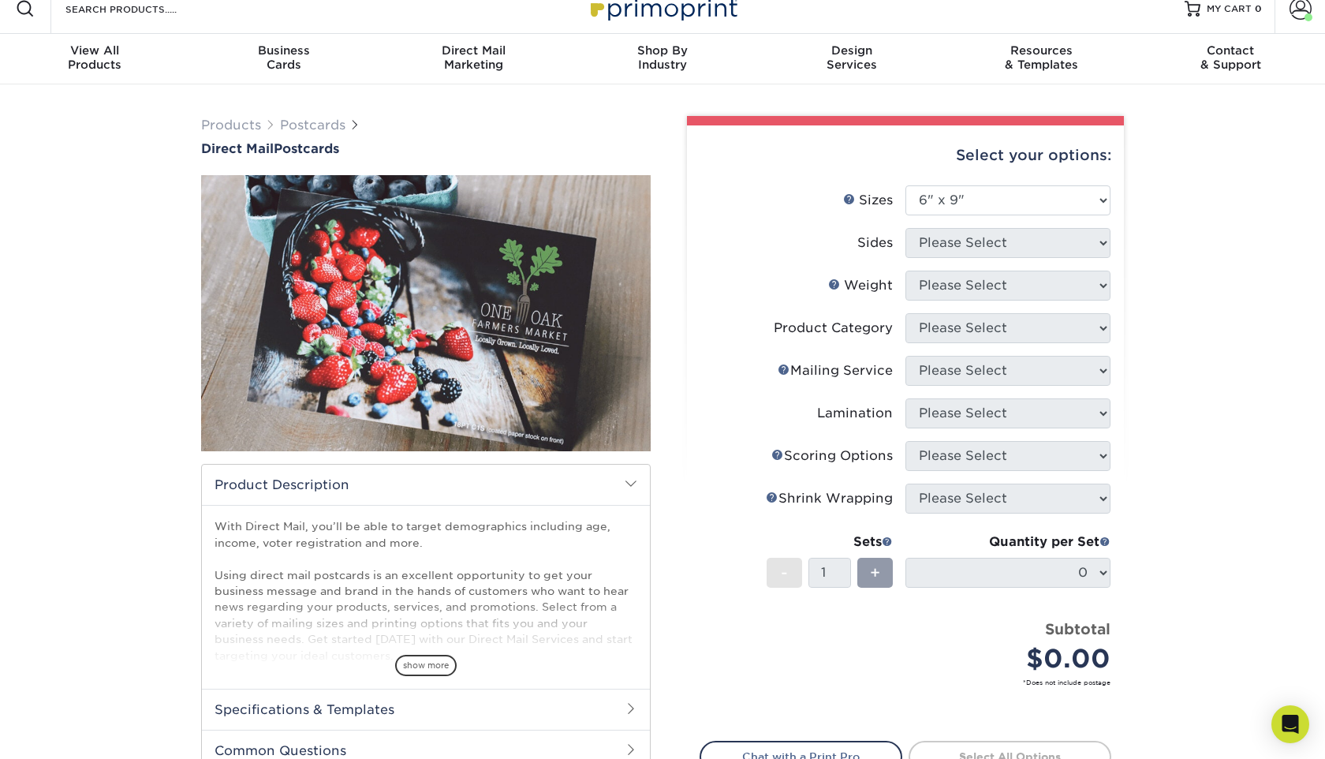
scroll to position [0, 0]
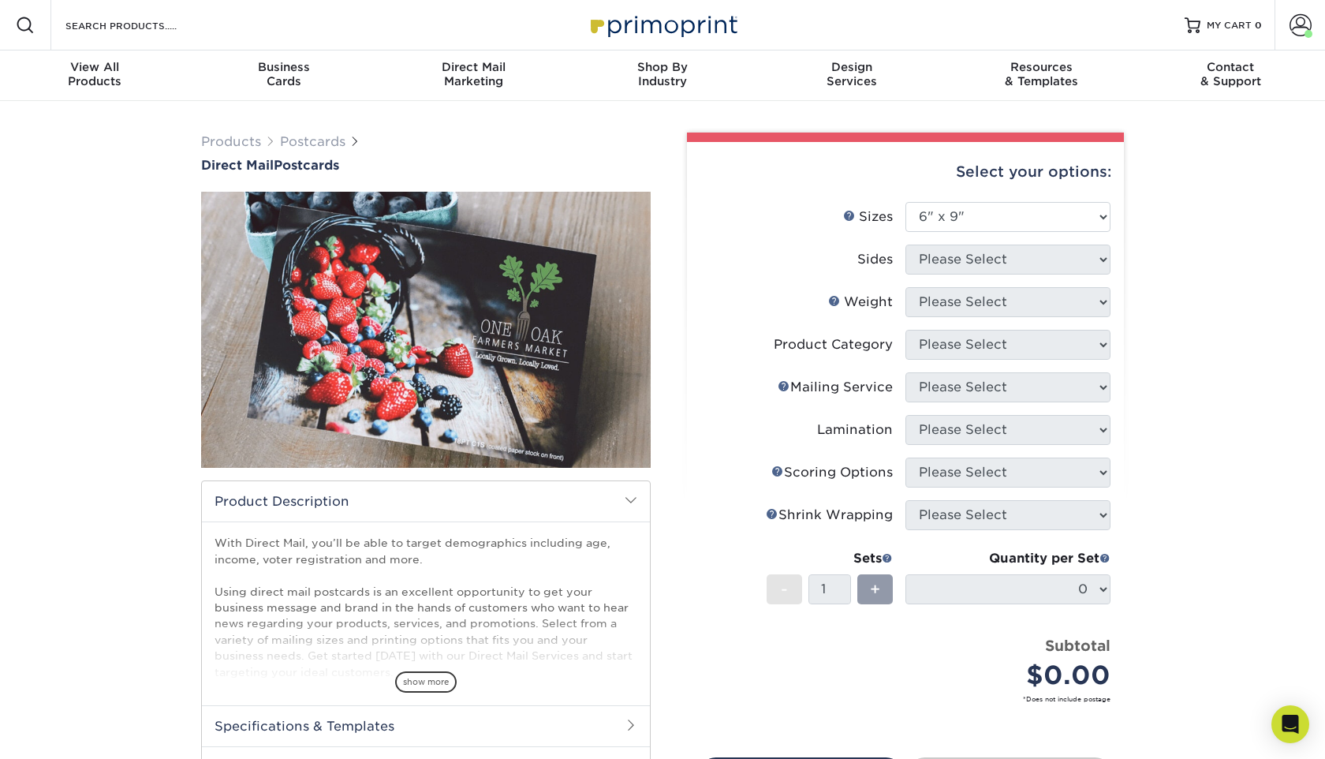
click at [1250, 484] on div "Products Postcards Direct Mail Postcards $" at bounding box center [662, 521] width 1325 height 840
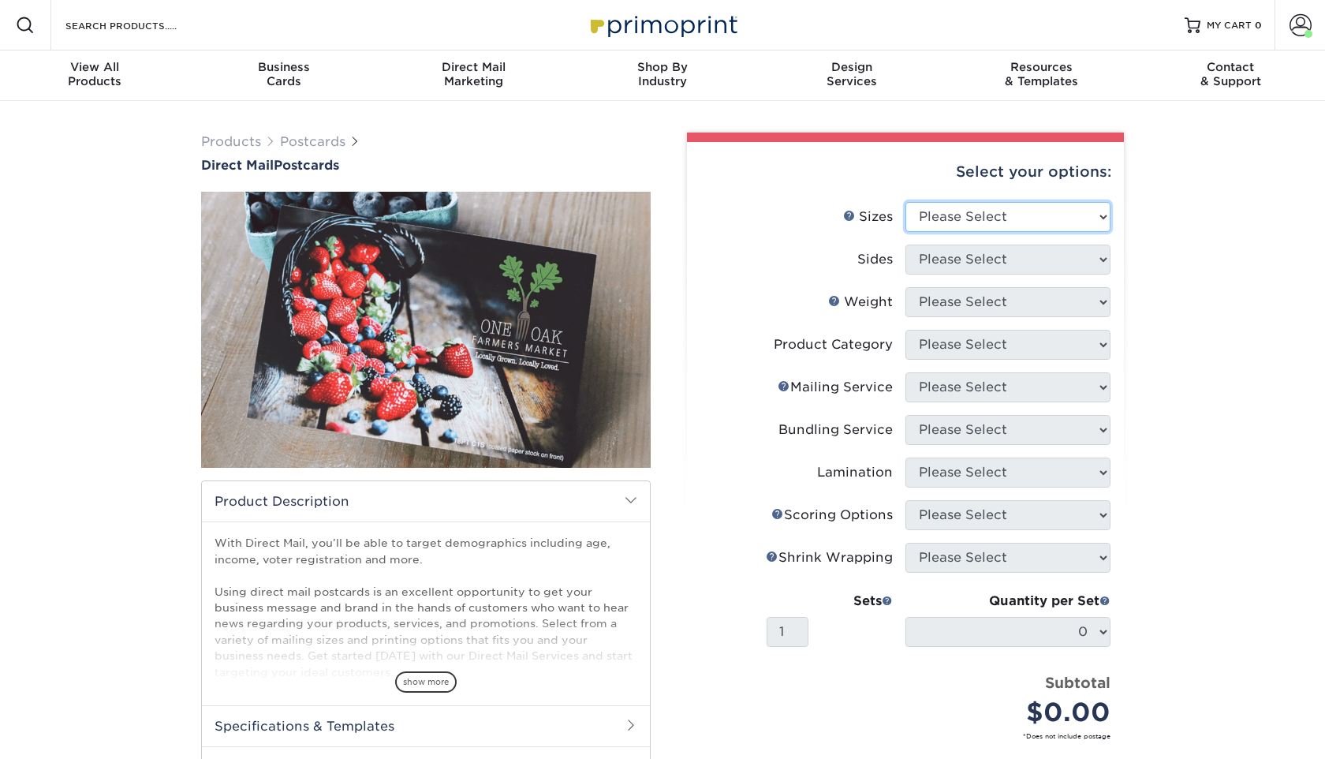
click at [1038, 214] on select "Please Select 1.5" x 7" 2" x 4" 2" x 6" 2" x 7" 2" x 8" 2.12" x 5.5" 2.12" x 5.…" at bounding box center [1007, 217] width 205 height 30
select select "6.00x9.00"
click at [494, 69] on span "Direct Mail" at bounding box center [472, 67] width 189 height 14
click at [464, 78] on div "Direct Mail Marketing" at bounding box center [472, 74] width 189 height 28
click at [464, 79] on div "Direct Mail Marketing" at bounding box center [472, 74] width 189 height 28
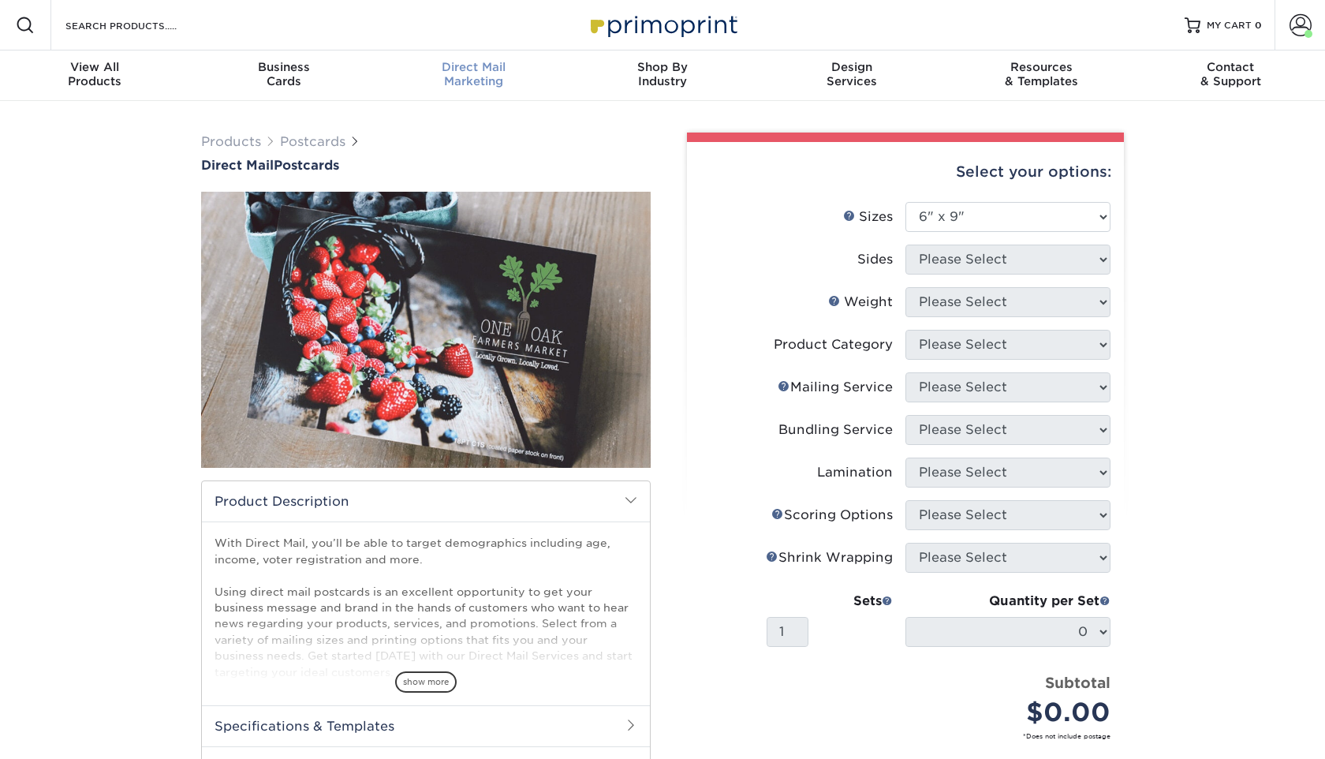
click at [464, 79] on div "Direct Mail Marketing" at bounding box center [472, 74] width 189 height 28
click at [464, 80] on div "Direct Mail Marketing" at bounding box center [472, 74] width 189 height 28
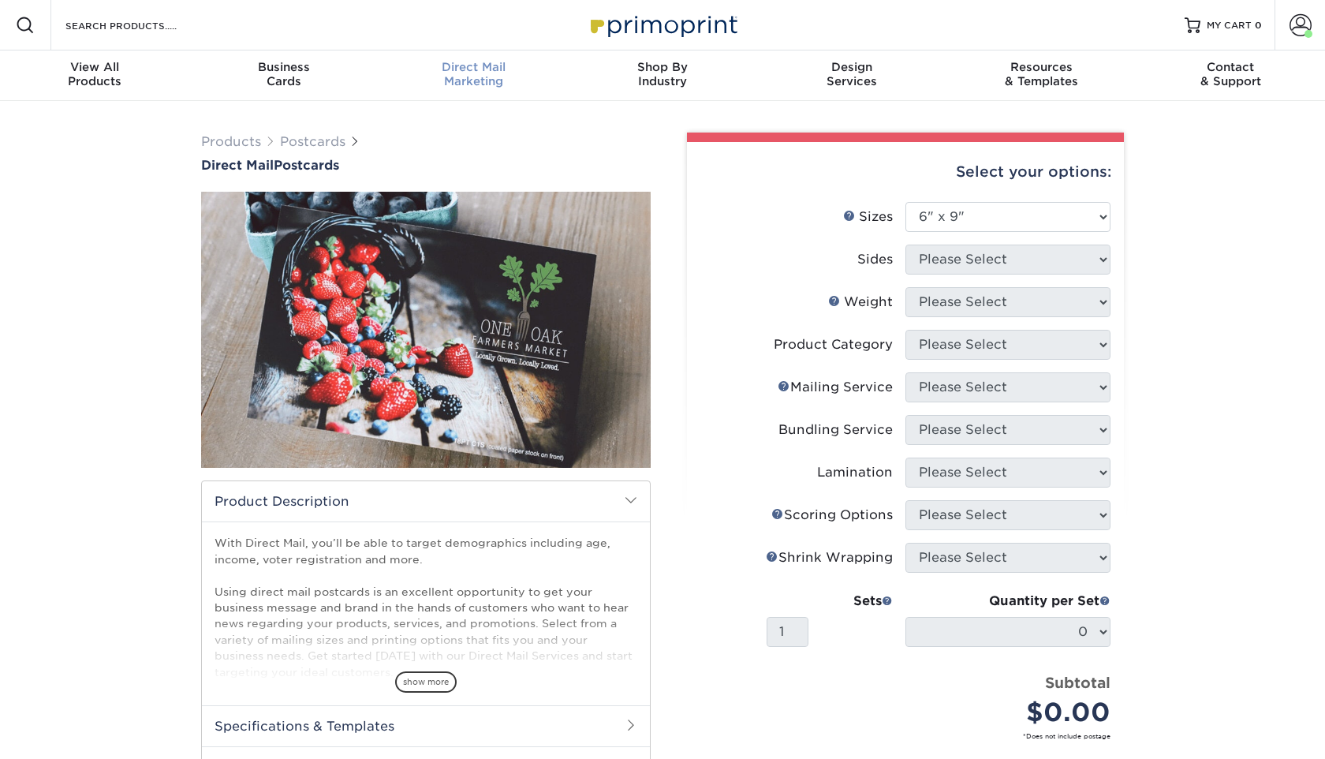
click at [464, 80] on div "Direct Mail Marketing" at bounding box center [472, 74] width 189 height 28
click at [464, 79] on div "Direct Mail Marketing" at bounding box center [472, 74] width 189 height 28
click at [1300, 27] on span at bounding box center [1300, 25] width 22 height 22
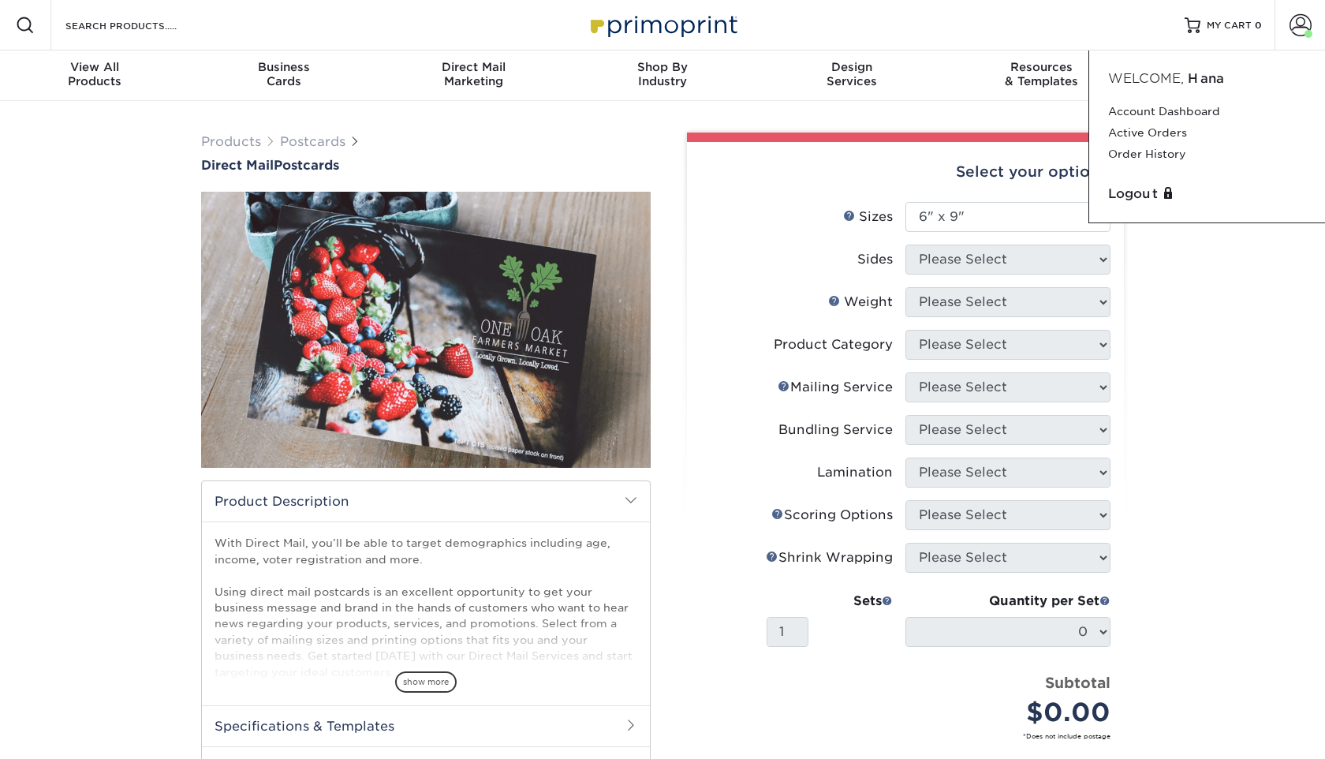
click at [1152, 73] on span "Welcome," at bounding box center [1146, 78] width 76 height 15
click at [1001, 35] on div "Resources Menu Search Products Account Welcome, Hana Account Dashboard Active O…" at bounding box center [662, 25] width 1325 height 50
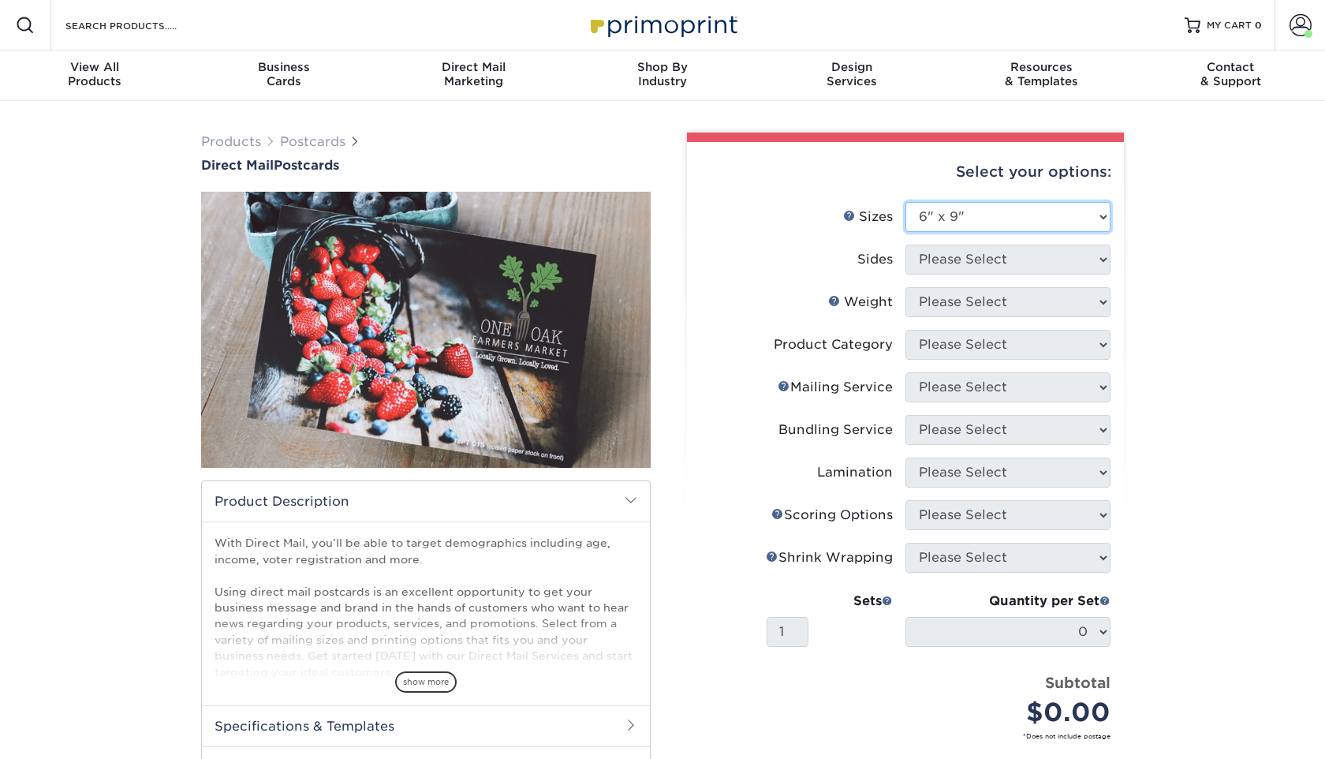
click at [947, 221] on select "Please Select 1.5" x 7" 2" x 4" 2" x 6" 2" x 7" 2" x 8" 2.12" x 5.5" 2.12" x 5.…" at bounding box center [1007, 217] width 205 height 30
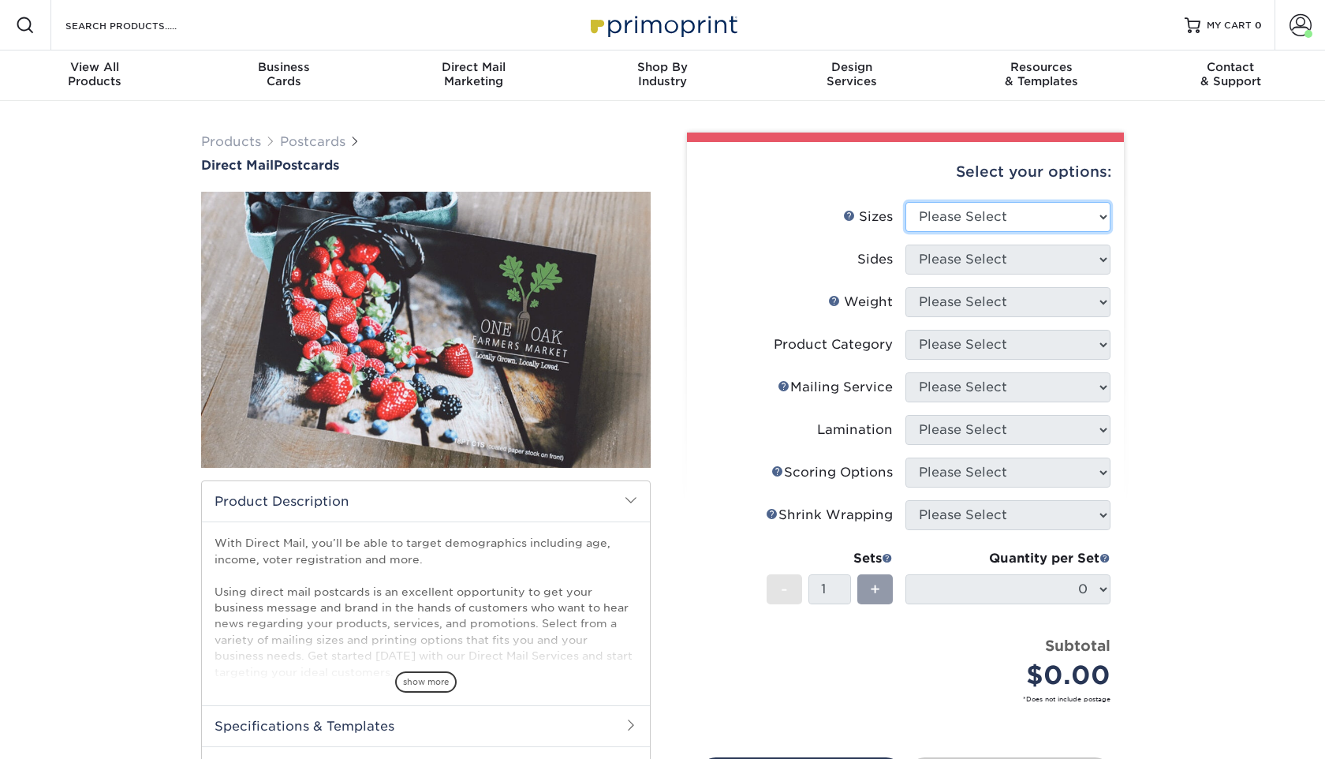
click at [1009, 225] on select "Please Select 1.5" x 7" 2" x 4" 2" x 6" 2" x 7" 2" x 8" 2.12" x 5.5" 2.12" x 5.…" at bounding box center [1007, 217] width 205 height 30
select select "6.00x9.00"
click at [1038, 263] on select "Please Select Print Both Sides Print Front Only" at bounding box center [1007, 259] width 205 height 30
select select "13abbda7-1d64-4f25-8bb2-c179b224825d"
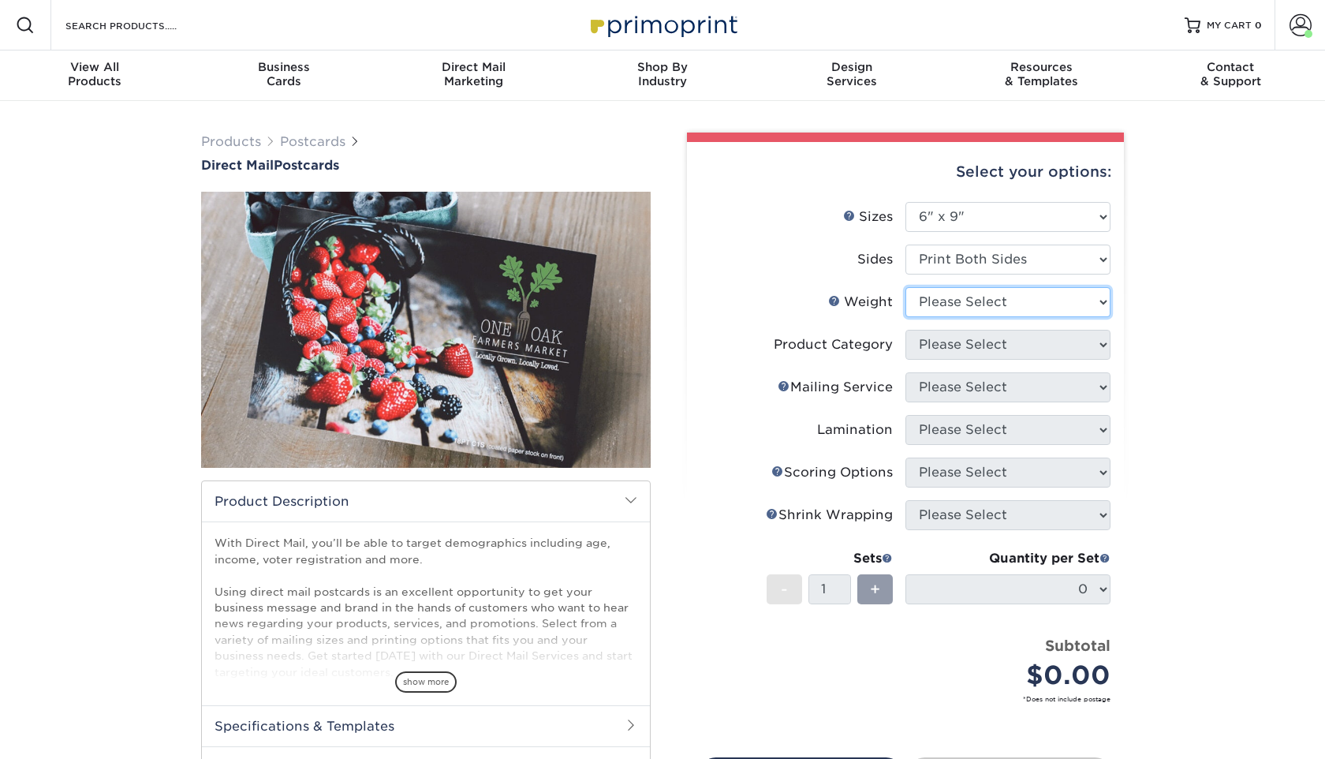
click at [1004, 298] on select "Please Select 16PT 14PT 100LB 14PT Uncoated" at bounding box center [1007, 302] width 205 height 30
select select "14PT"
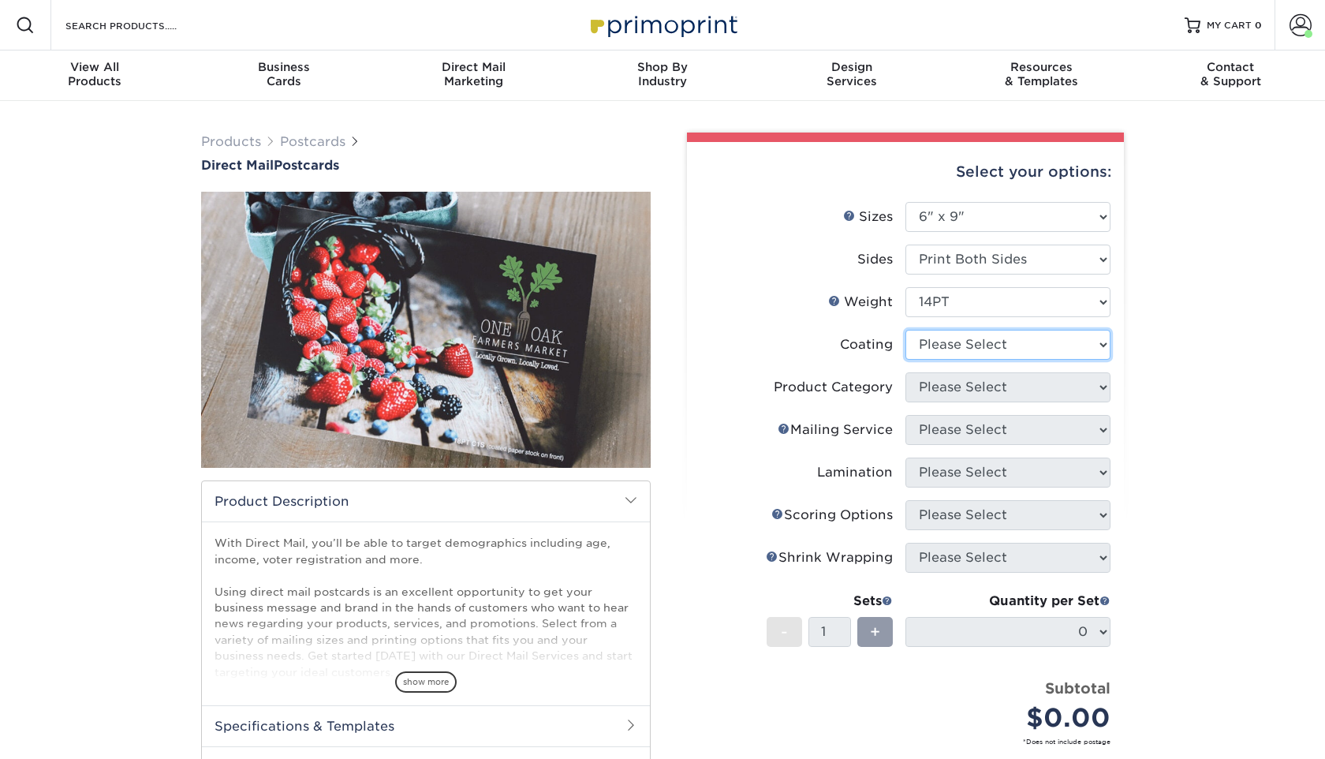
click at [988, 348] on select at bounding box center [1007, 345] width 205 height 30
select select "1e8116af-acfc-44b1-83dc-8181aa338834"
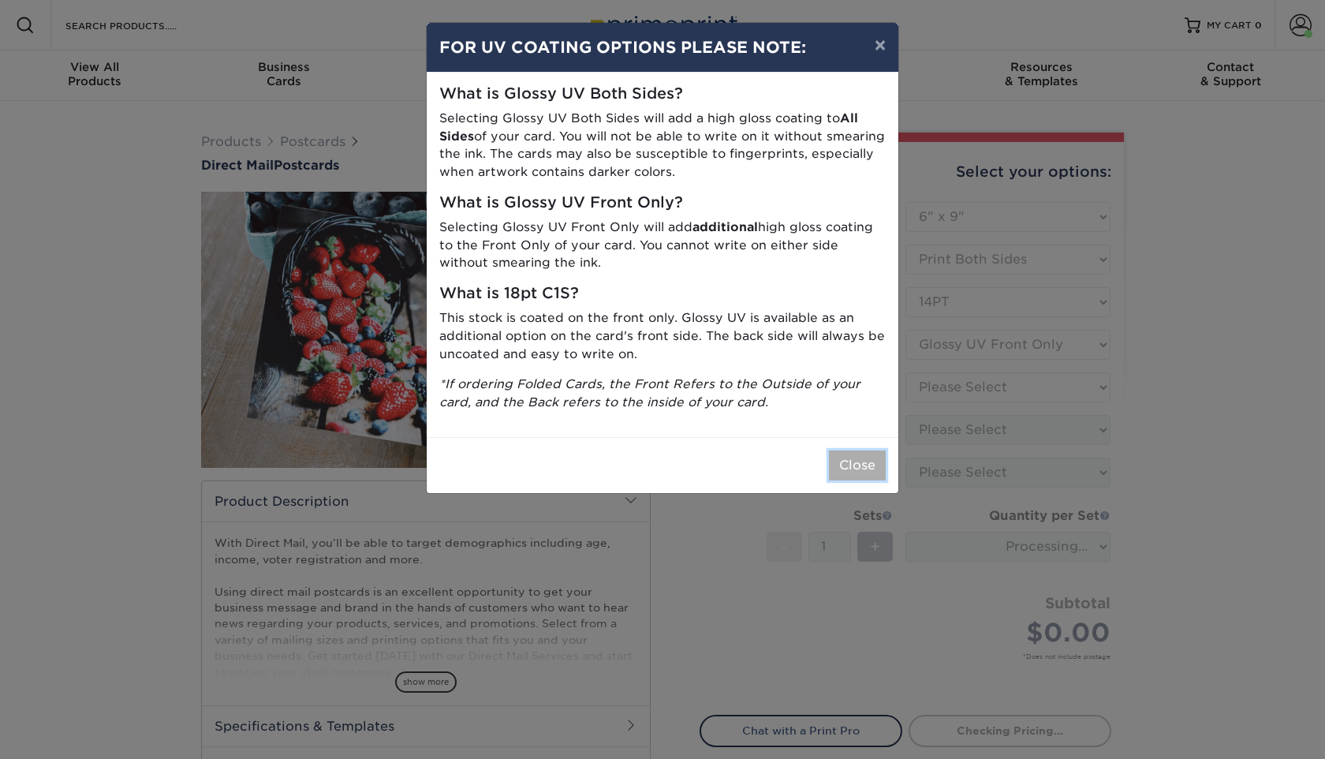
click at [877, 456] on button "Close" at bounding box center [857, 465] width 57 height 30
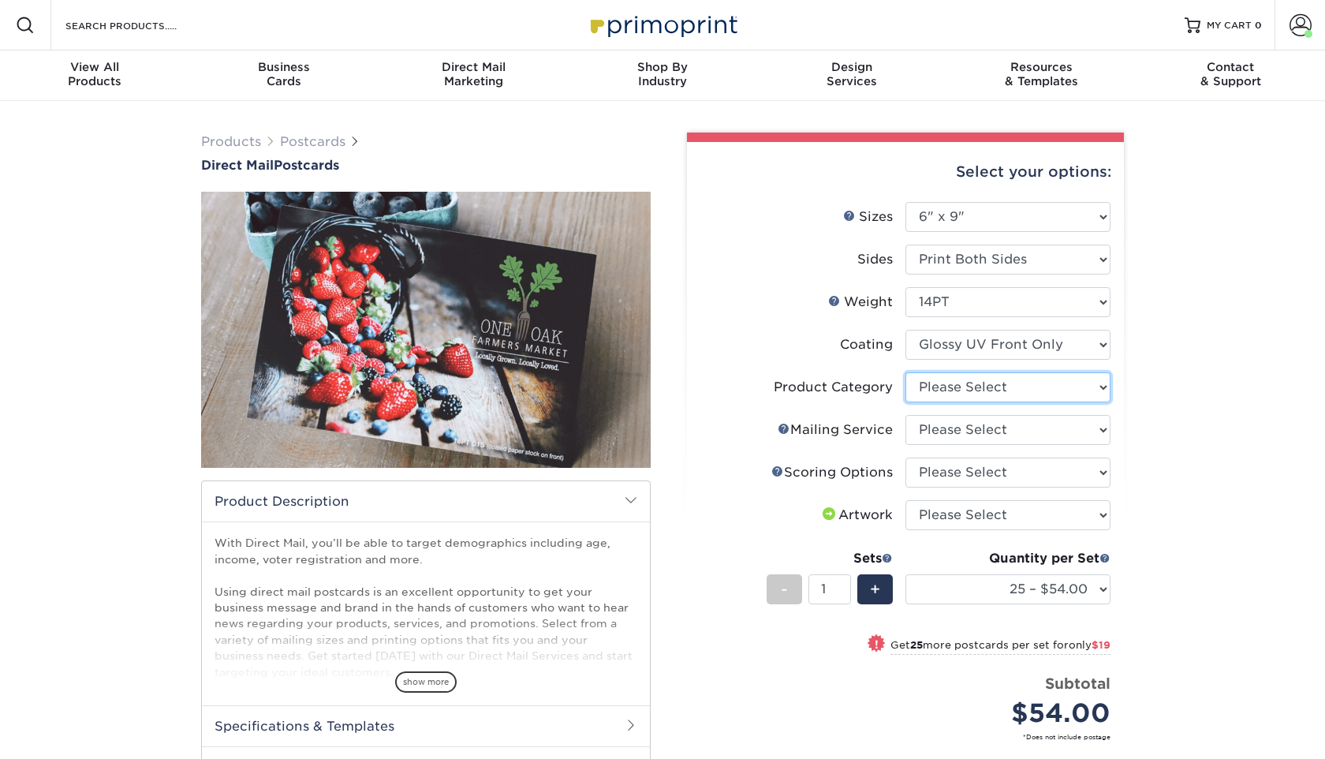
click at [1046, 388] on select "Please Select Postcards" at bounding box center [1007, 387] width 205 height 30
select select "9b7272e0-d6c8-4c3c-8e97-d3a1bcdab858"
click at [1027, 419] on select "Please Select No Direct Mailing Service No, I will mail/stamp/imprint Direct Ma…" at bounding box center [1007, 430] width 205 height 30
select select "934e270e-9523-48b9-93c7-78b0896e16a6"
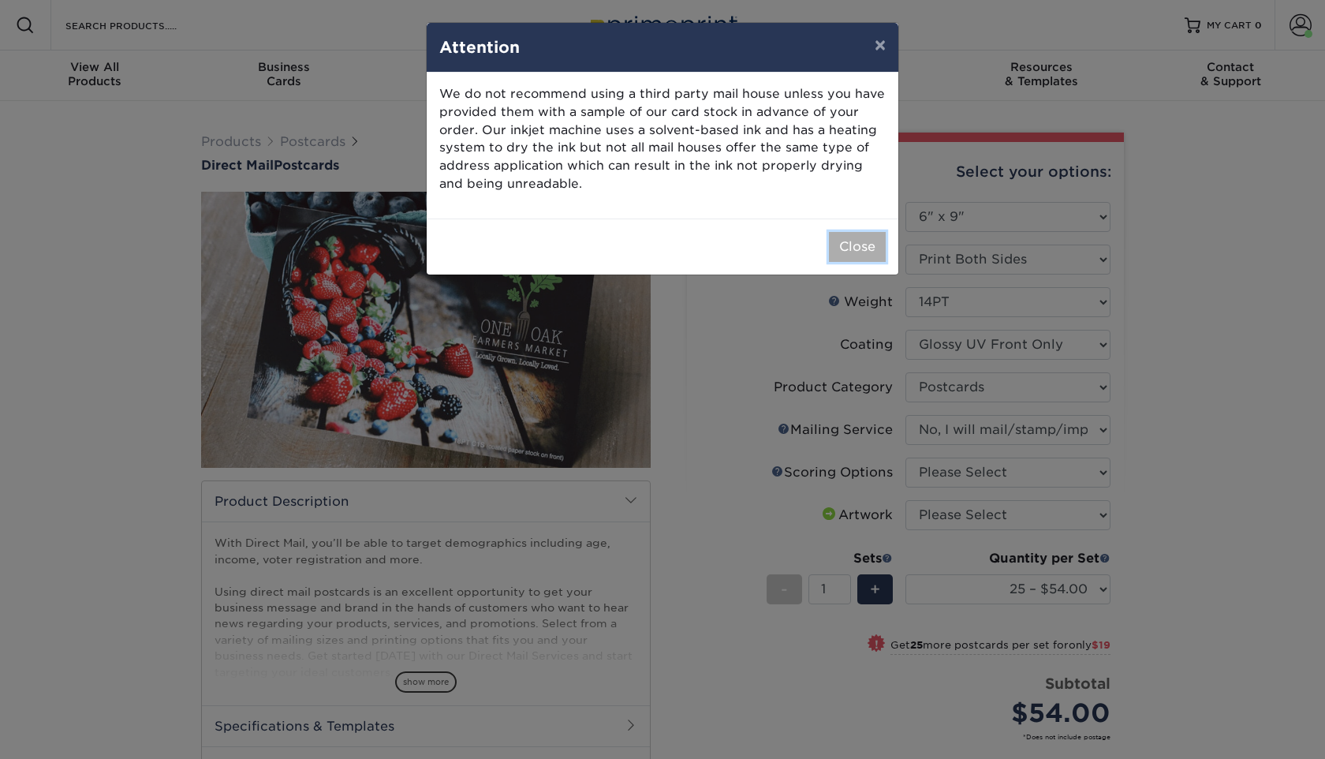
click at [855, 255] on button "Close" at bounding box center [857, 247] width 57 height 30
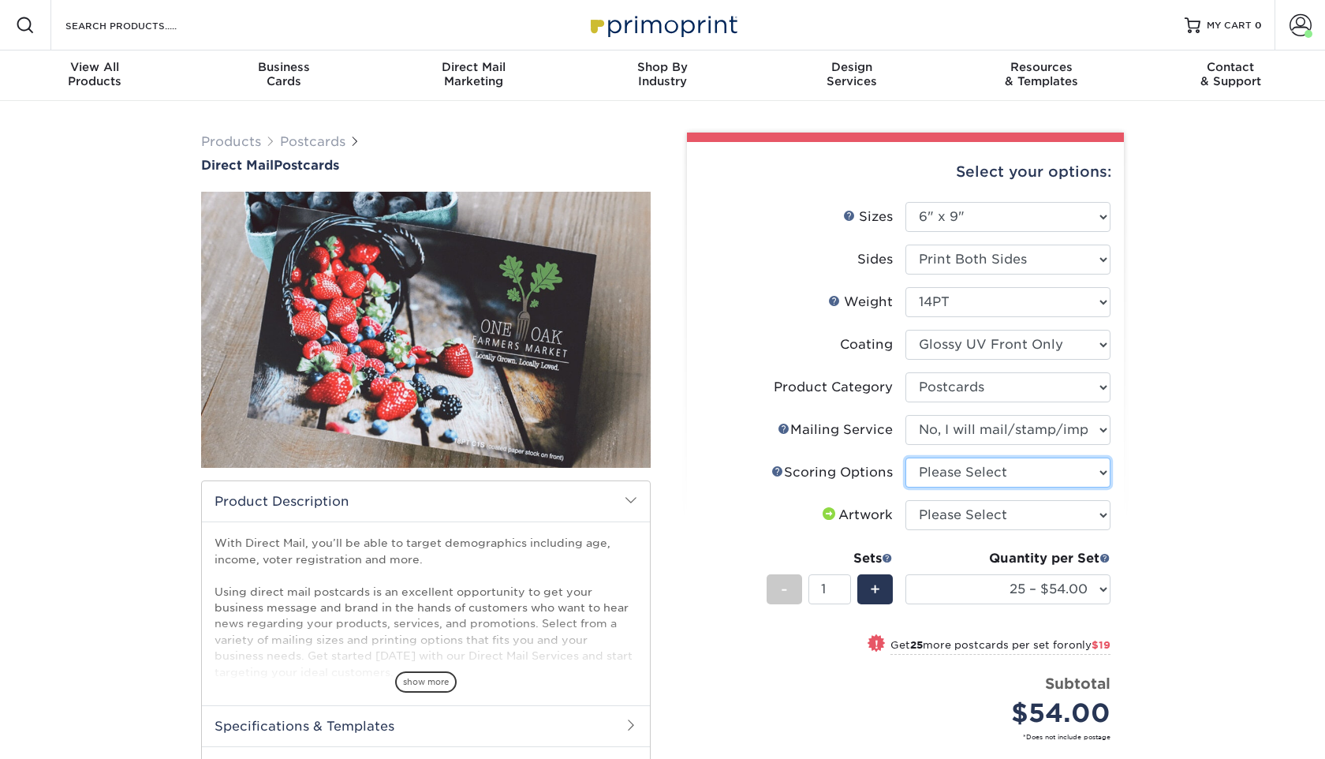
click at [1031, 468] on select "Please Select No Scoring One Score Two Scores" at bounding box center [1007, 472] width 205 height 30
click at [780, 471] on link "Scoring Help" at bounding box center [777, 470] width 13 height 13
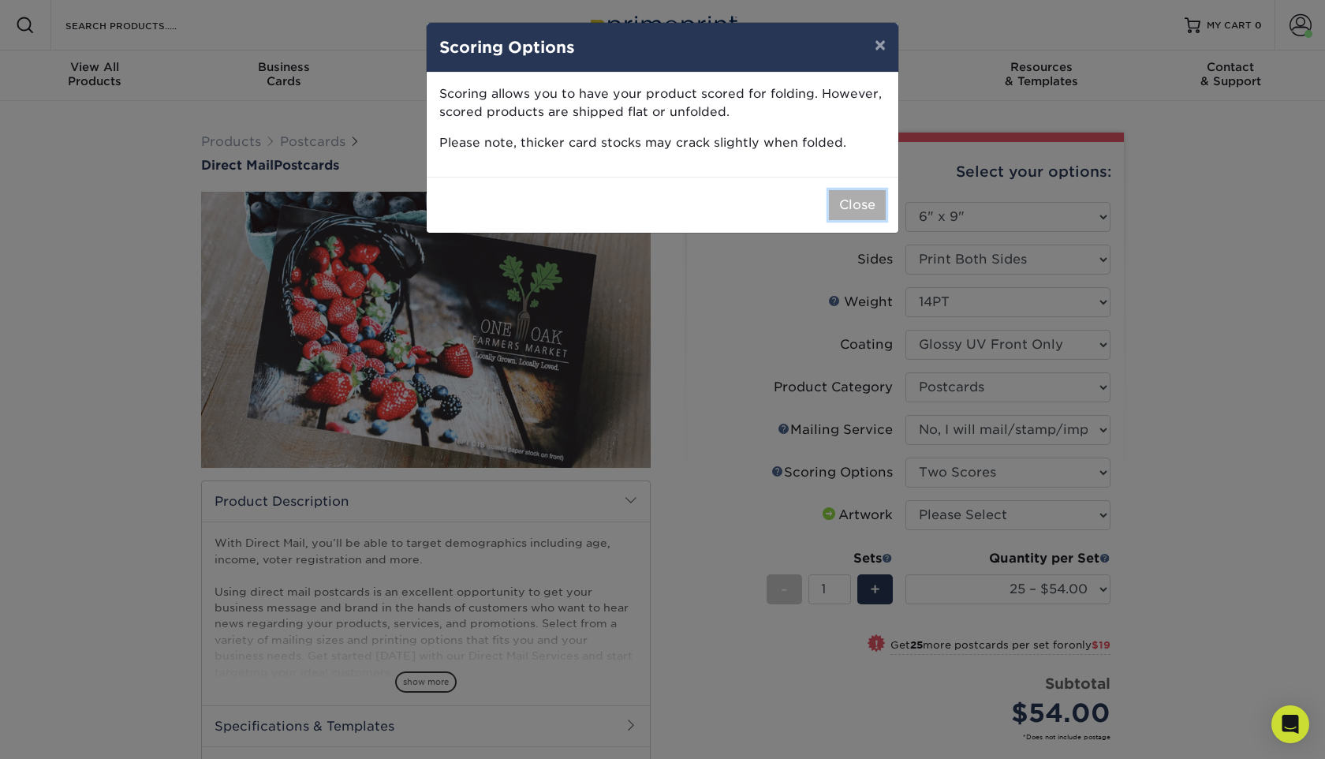
click at [841, 208] on button "Close" at bounding box center [857, 205] width 57 height 30
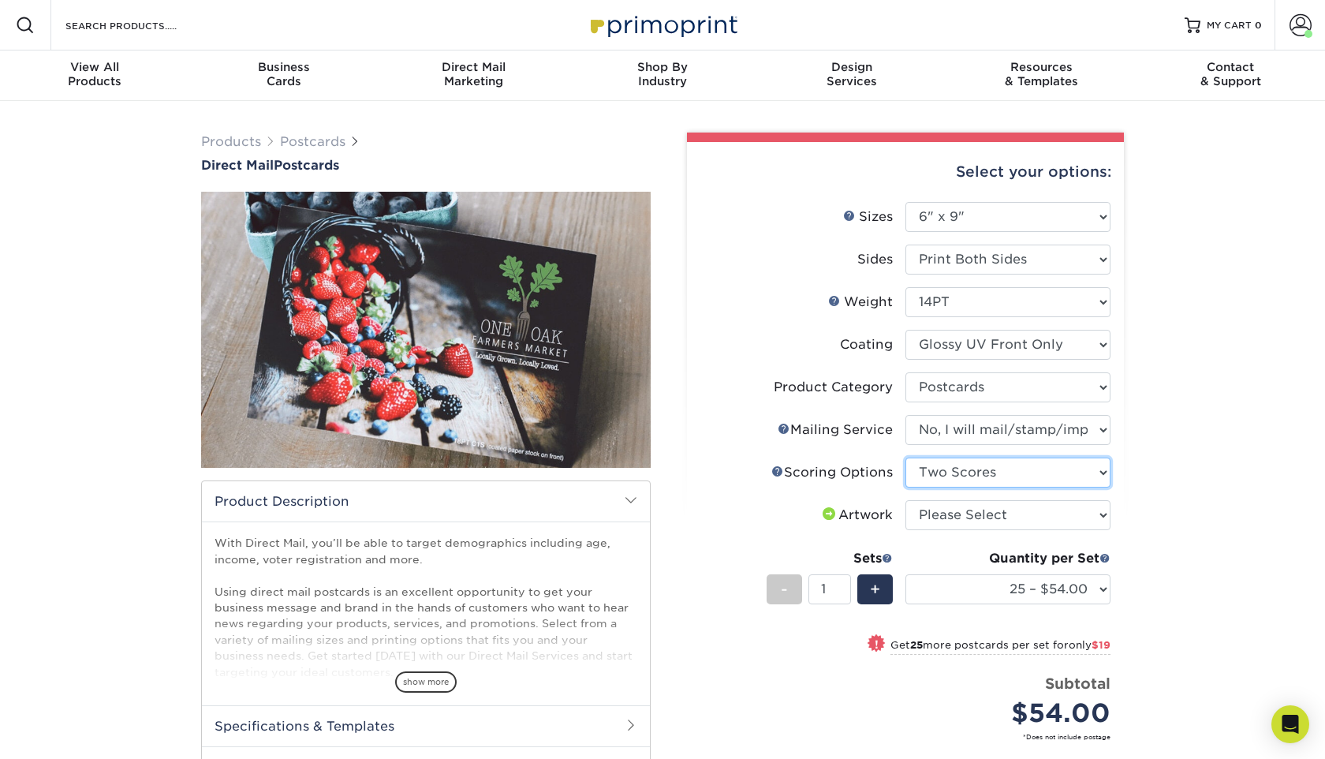
click at [997, 474] on select "Please Select No Scoring One Score Two Scores" at bounding box center [1007, 472] width 205 height 30
select select "16ebe401-5398-422d-8cb0-f3adbb82deb5"
click at [994, 512] on select "Please Select I will upload files I need a design - $150" at bounding box center [1007, 515] width 205 height 30
select select "upload"
click at [1102, 586] on select "25 – $54.00 50 – $73.00 75 – $85.00 100 – $113.00 250 – $191.00 500 – $229.00 1…" at bounding box center [1007, 589] width 205 height 30
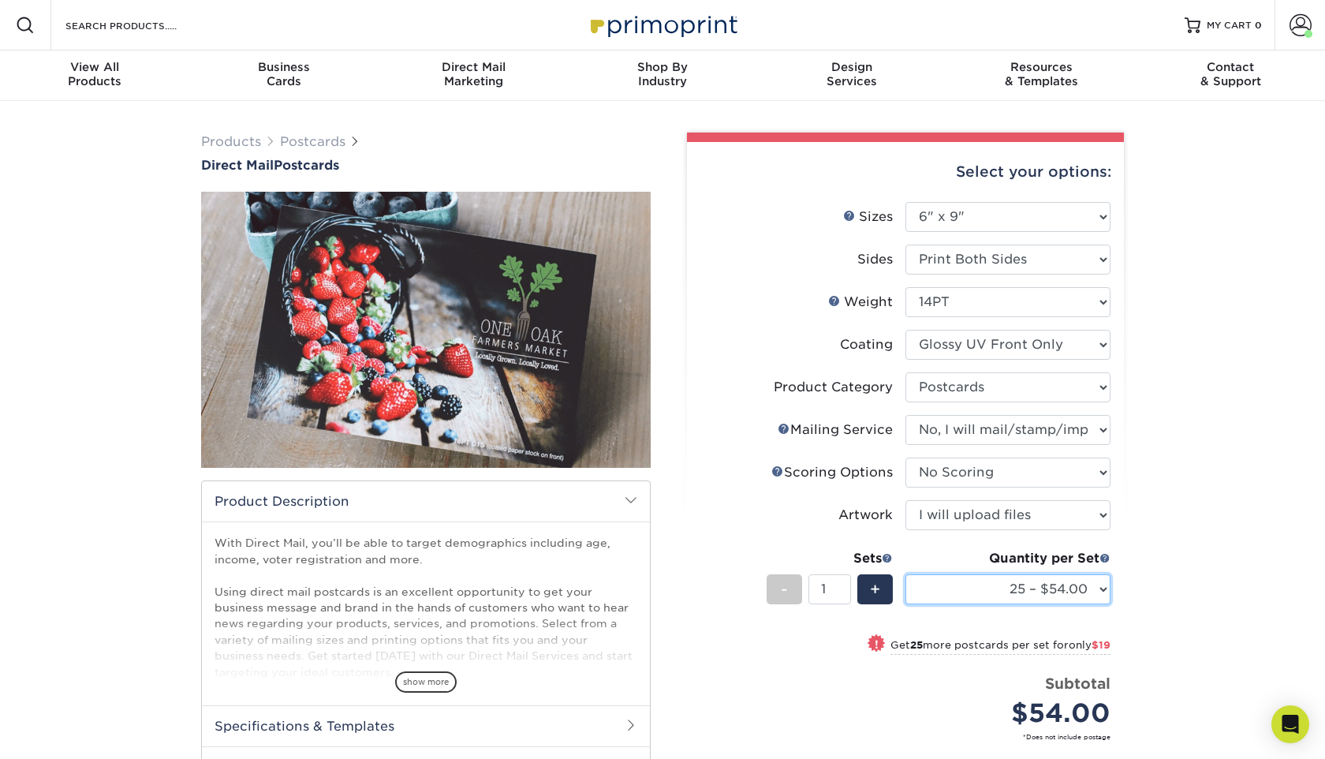
select select "7500 – $1102.00"
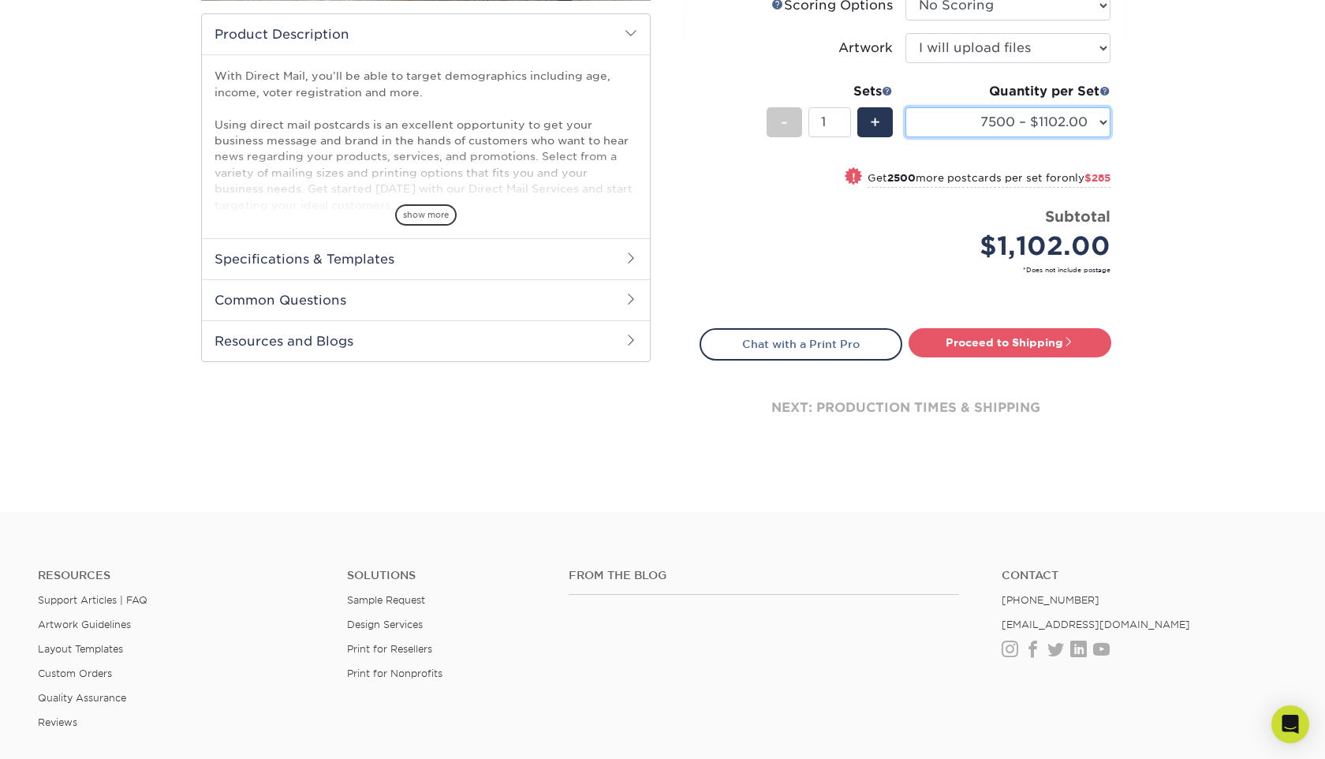
scroll to position [470, 0]
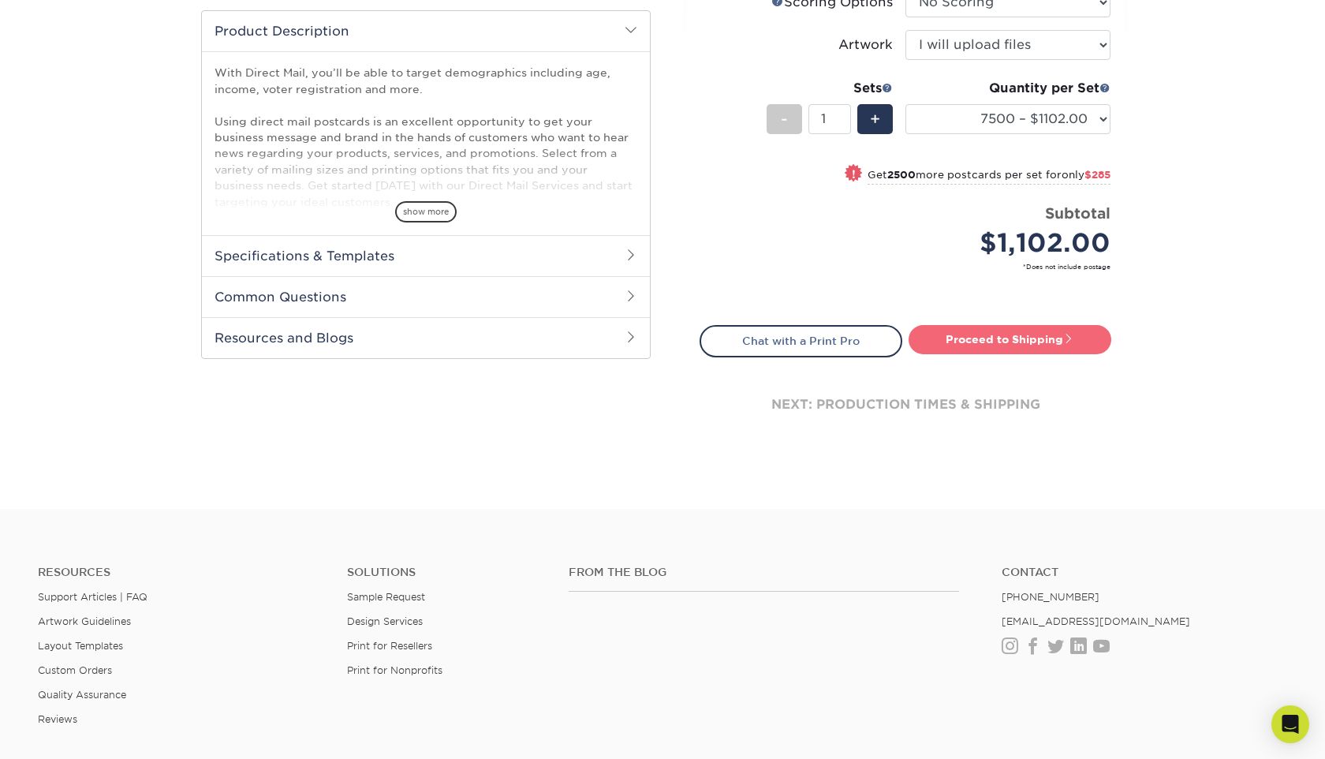
click at [973, 341] on link "Proceed to Shipping" at bounding box center [1009, 339] width 203 height 28
type input "Set 1"
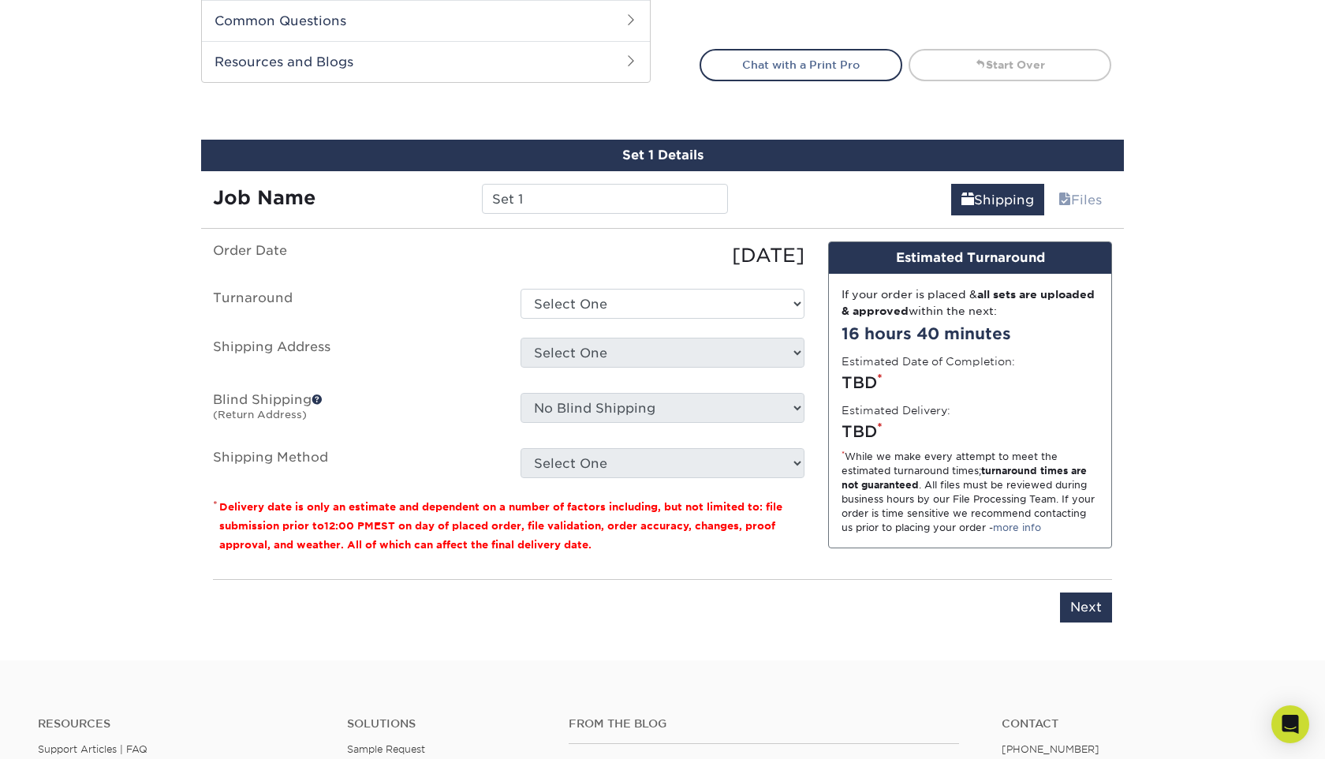
scroll to position [837, 0]
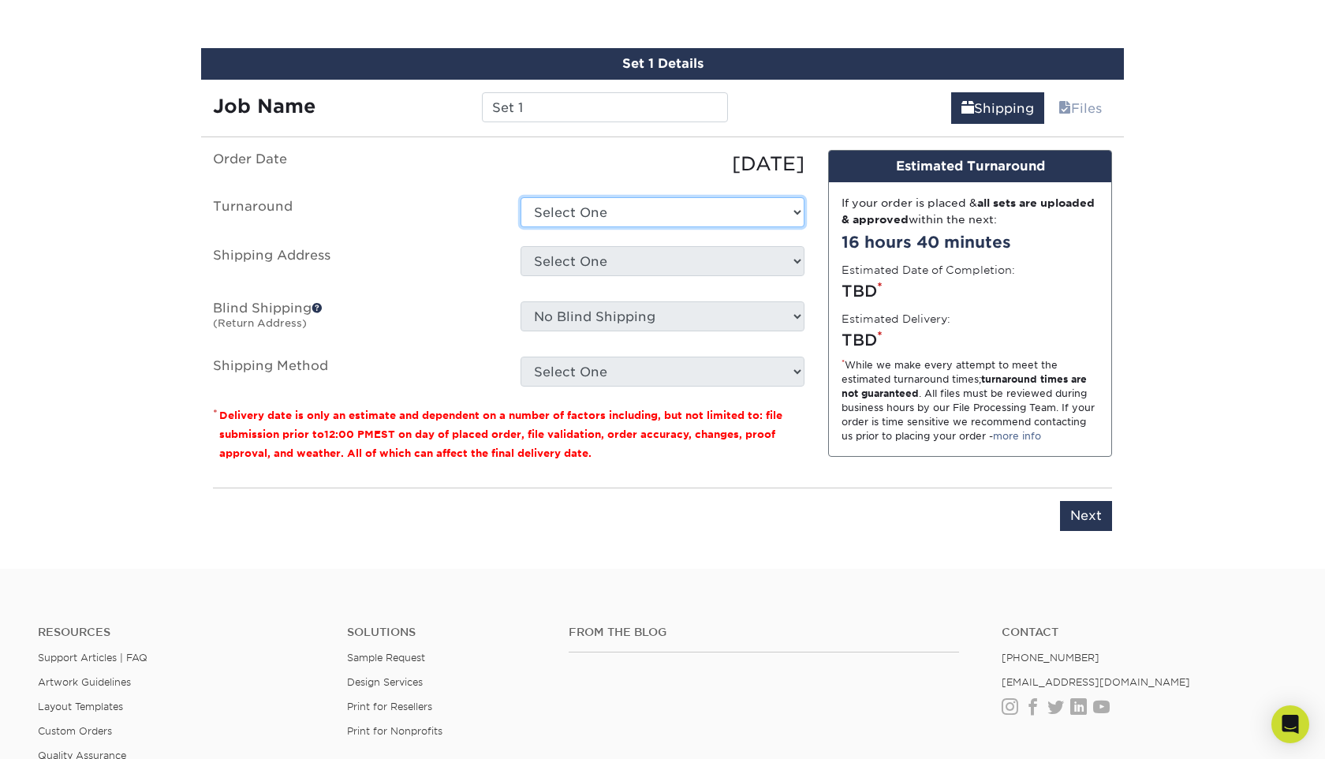
click at [555, 212] on select "Select One 2-4 Business Days 2 Day Next Business Day" at bounding box center [662, 212] width 284 height 30
select select "caab6716-179e-4196-ad5b-285af5e47ba7"
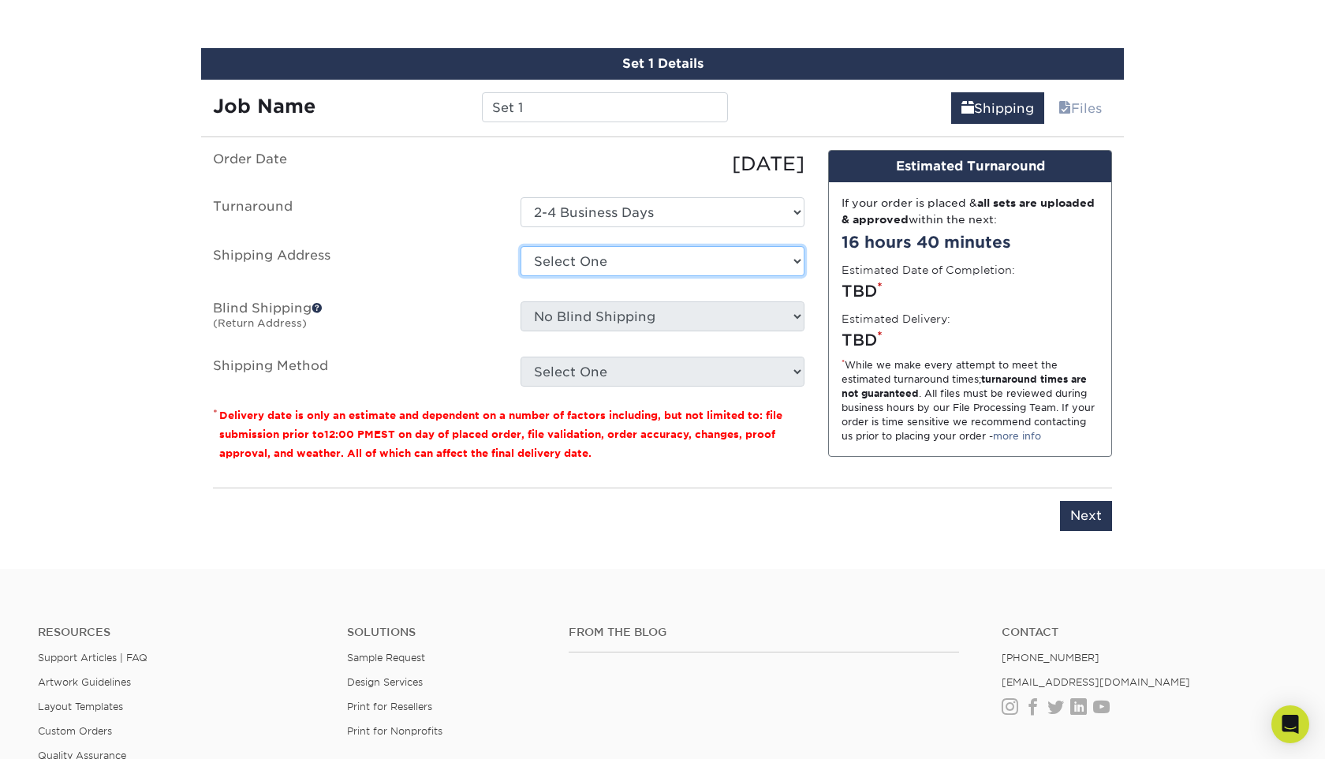
click at [564, 263] on select "Select One Hanadental + Add New Address" at bounding box center [662, 261] width 284 height 30
select select "285288"
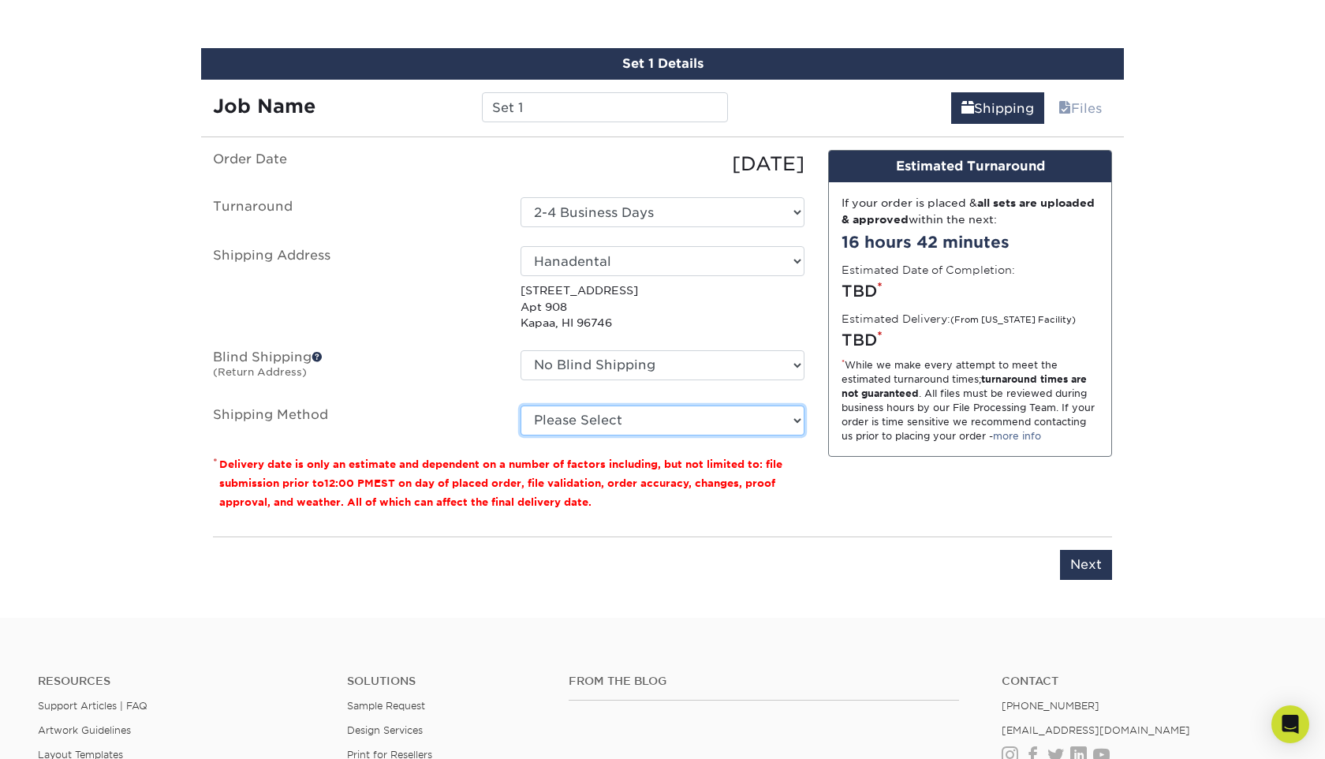
click at [591, 422] on select "Please Select 2 Day Air Shipping (+$974.31) Ground Shipping (+$1,110.11) Next D…" at bounding box center [662, 420] width 284 height 30
select select "02"
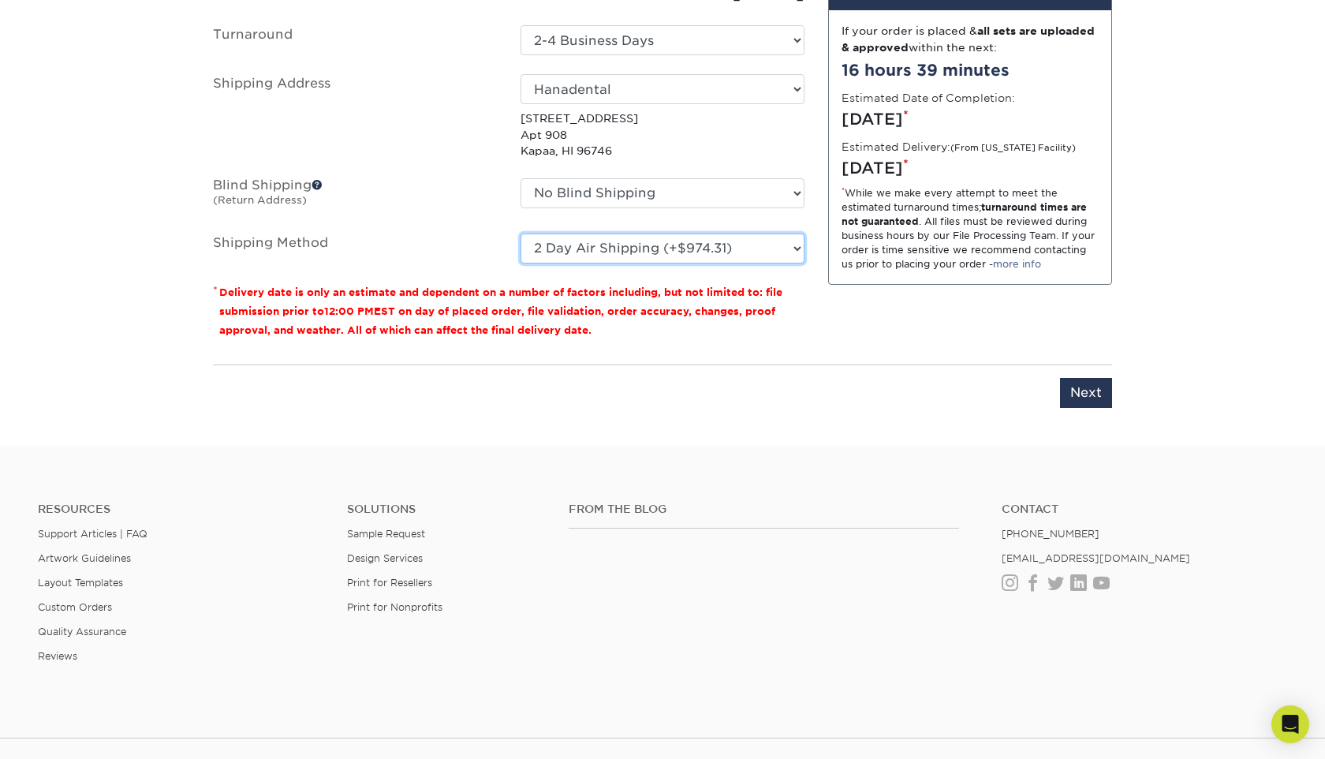
scroll to position [1031, 0]
